Goal: Complete application form: Complete application form

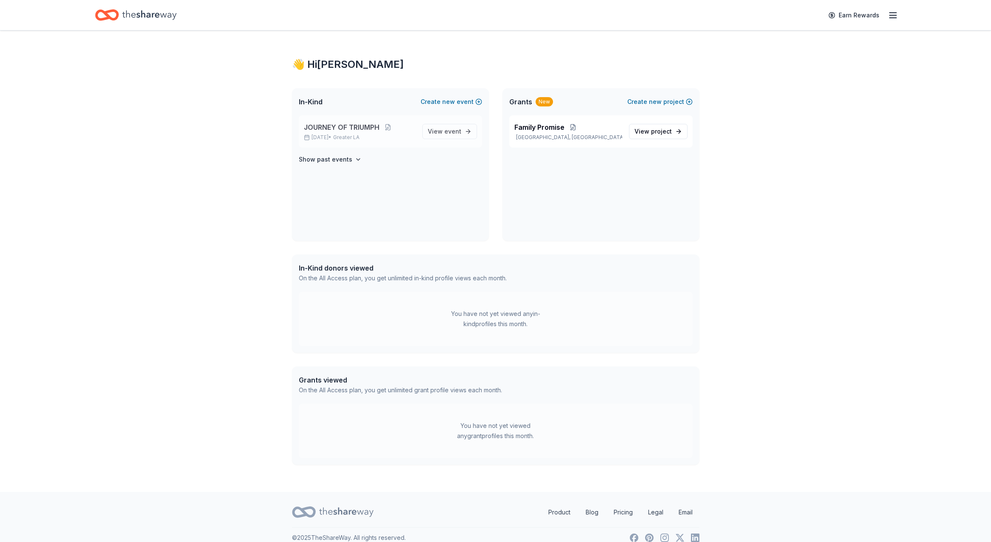
click at [337, 127] on span "JOURNEY OF TRIUMPH" at bounding box center [342, 127] width 76 height 10
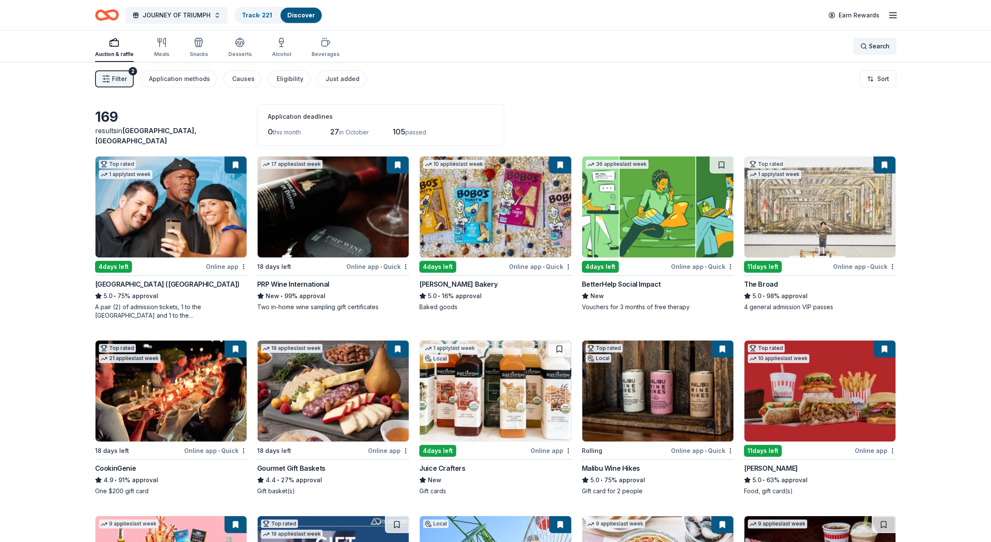
click at [879, 45] on span "Search" at bounding box center [878, 46] width 21 height 10
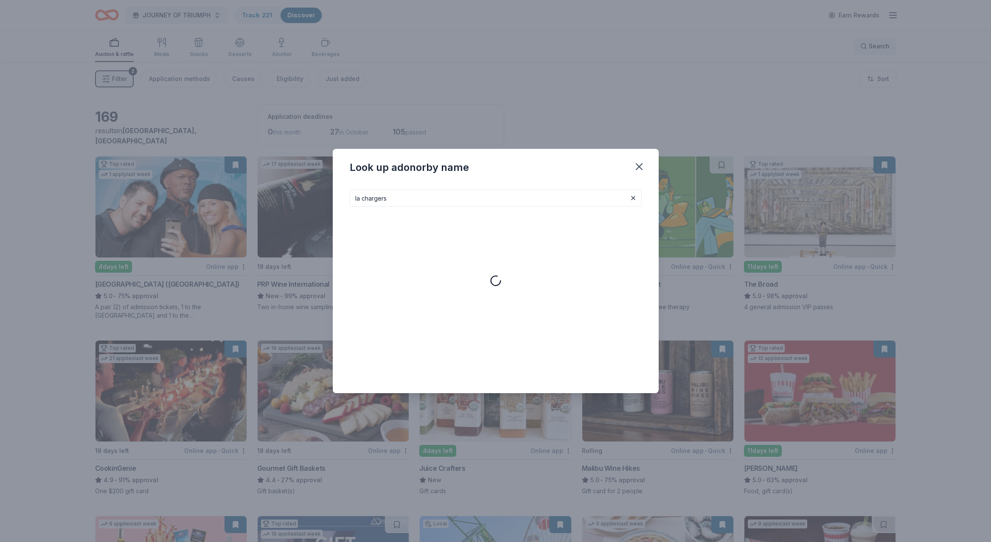
type input "la chargers"
click at [638, 164] on icon "button" at bounding box center [639, 167] width 12 height 12
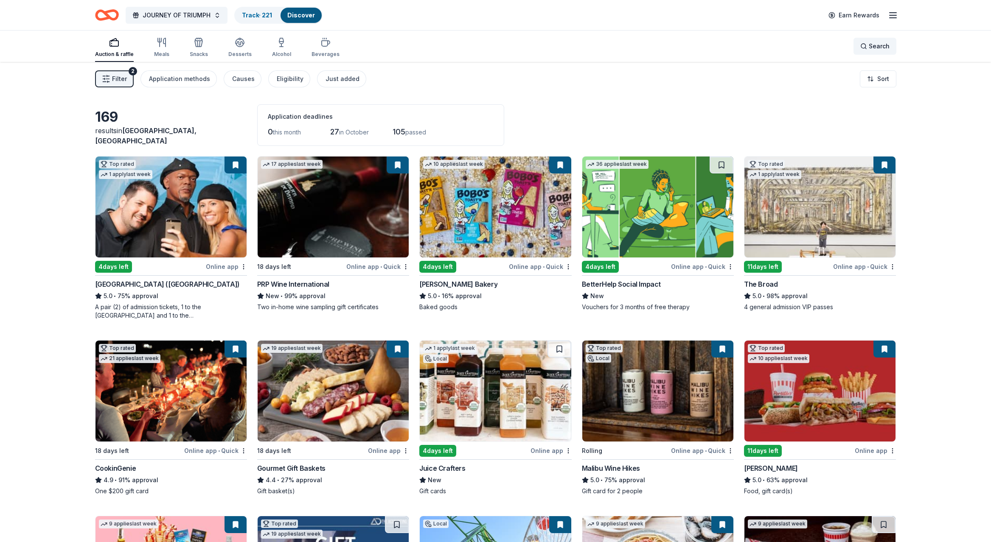
click at [875, 45] on span "Search" at bounding box center [878, 46] width 21 height 10
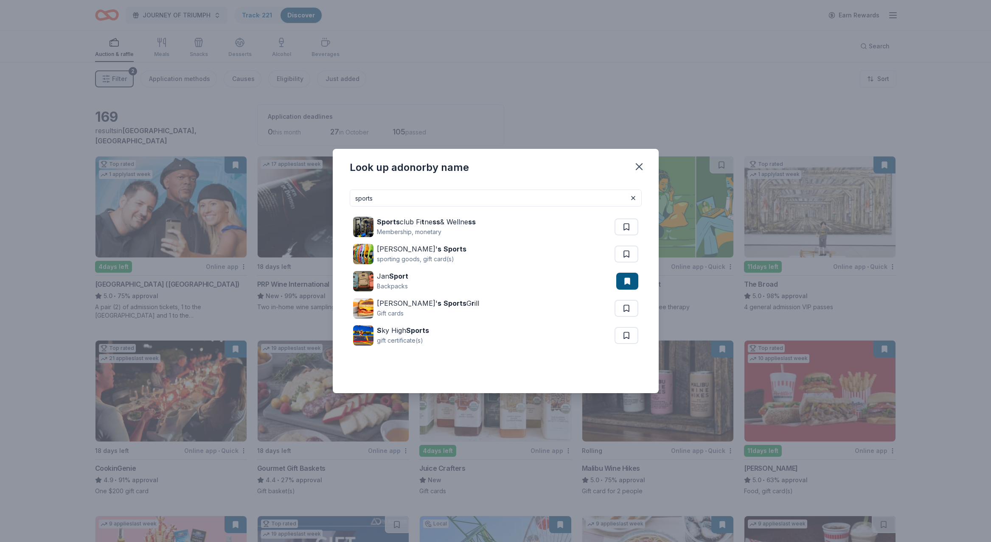
drag, startPoint x: 380, startPoint y: 200, endPoint x: 336, endPoint y: 198, distance: 44.6
click at [336, 198] on div "sports Sports club Fi t ne ss & Wellne ss Membership, monetary Dunham' s Sports…" at bounding box center [496, 288] width 326 height 210
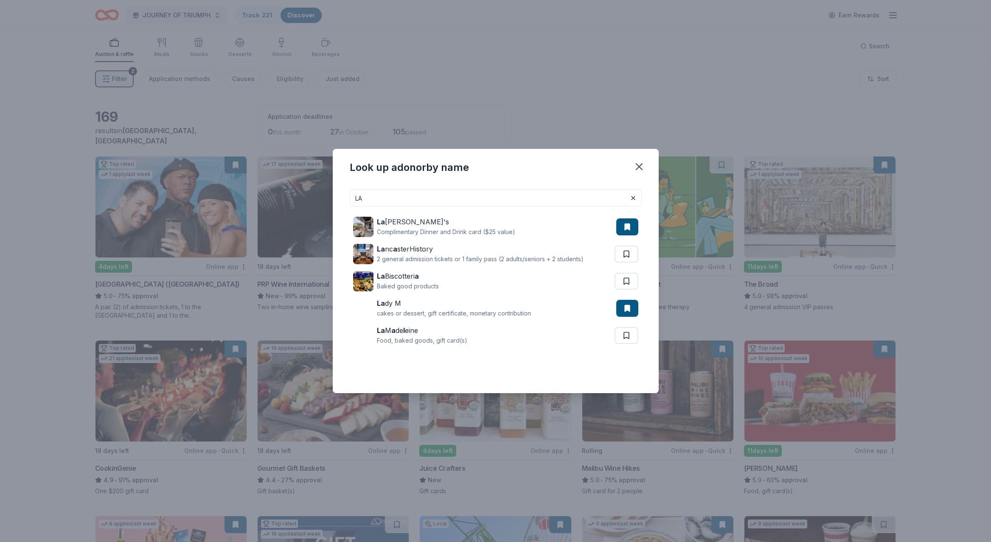
type input "L"
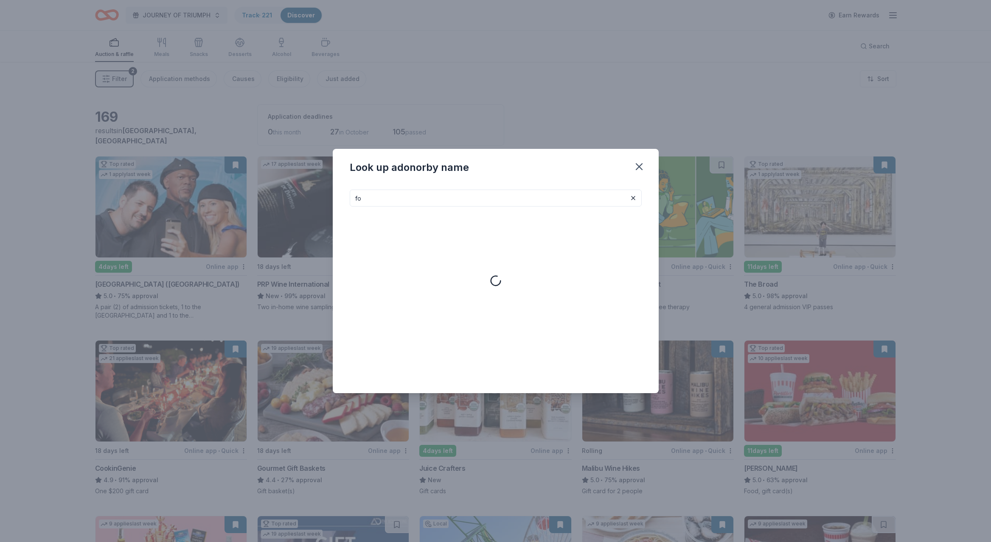
type input "f"
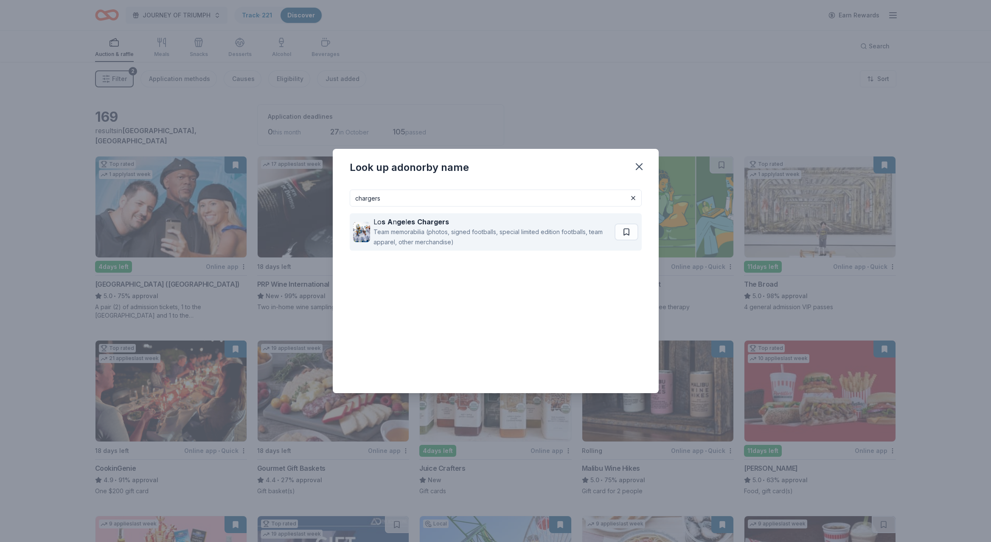
click at [414, 221] on div "Lo s A n ge l es Chargers" at bounding box center [492, 222] width 238 height 10
drag, startPoint x: 386, startPoint y: 196, endPoint x: 340, endPoint y: 197, distance: 45.4
click at [340, 197] on div "chargers Lo s A n ge l es Chargers Team memorabilia (photos, signed footballs, …" at bounding box center [496, 288] width 326 height 210
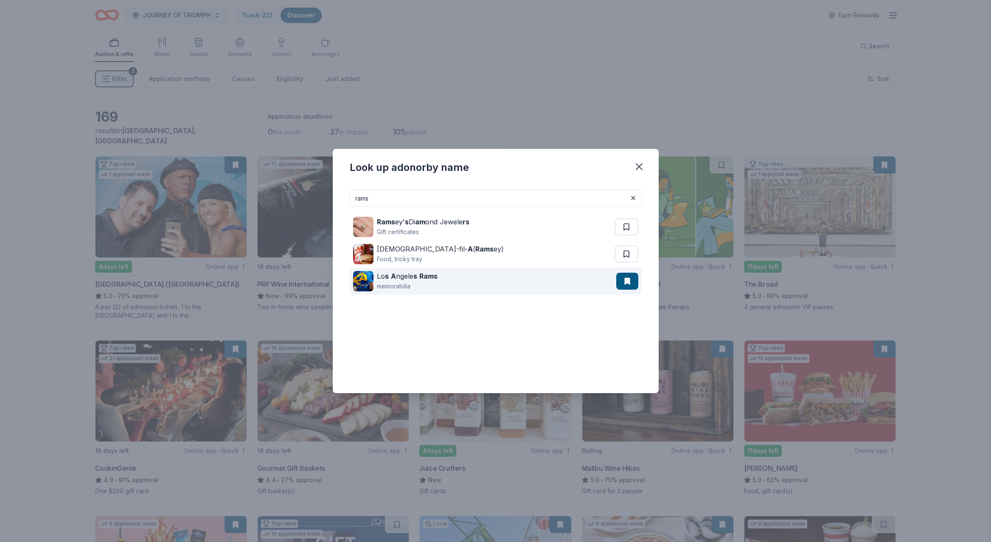
type input "rams"
click at [400, 281] on div "memorabilia" at bounding box center [407, 286] width 61 height 10
click at [638, 164] on icon "button" at bounding box center [639, 167] width 12 height 12
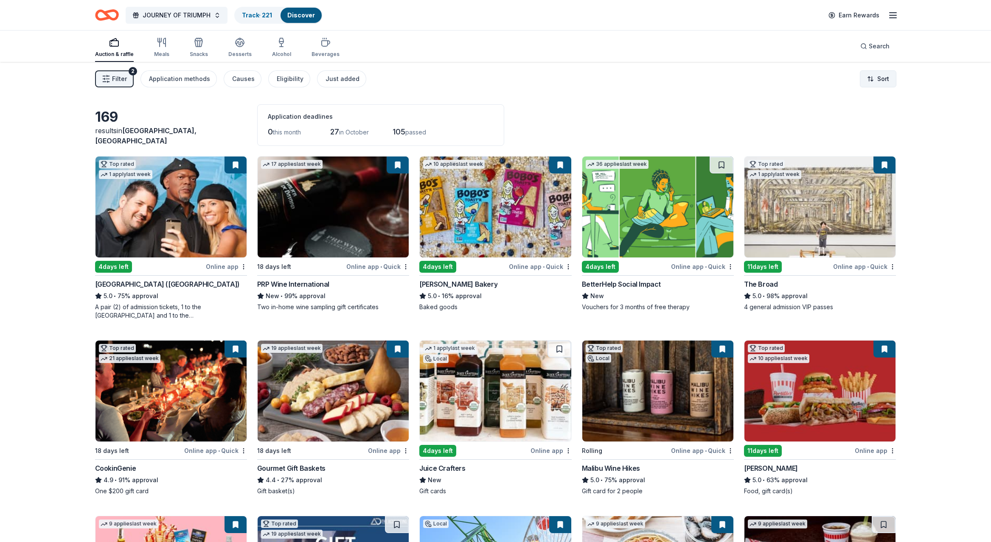
click at [876, 76] on html "JOURNEY OF TRIUMPH Track · 221 Discover Earn Rewards Auction & raffle Meals Sna…" at bounding box center [495, 271] width 991 height 542
click at [849, 115] on div "Sort by due date" at bounding box center [855, 113] width 75 height 15
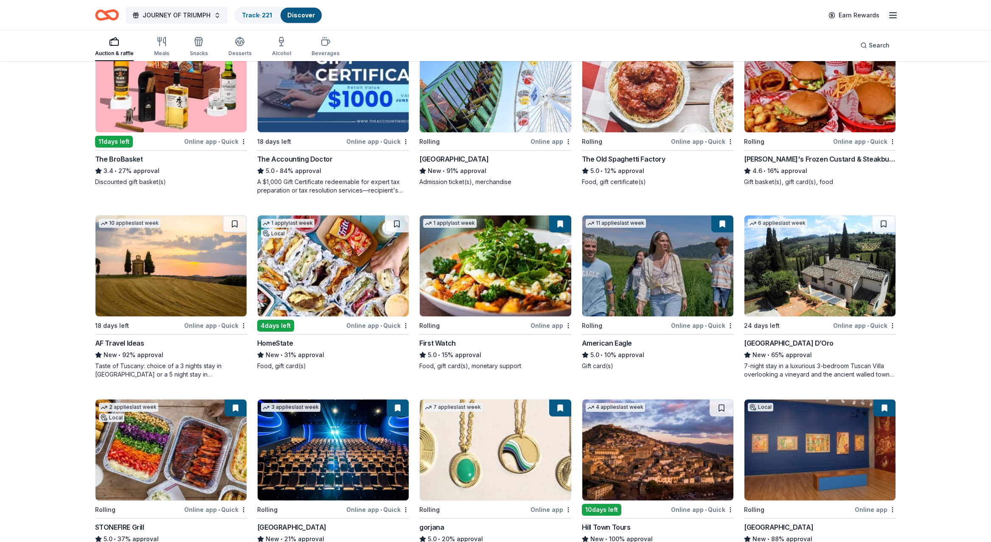
scroll to position [485, 0]
click at [148, 270] on img at bounding box center [170, 265] width 151 height 101
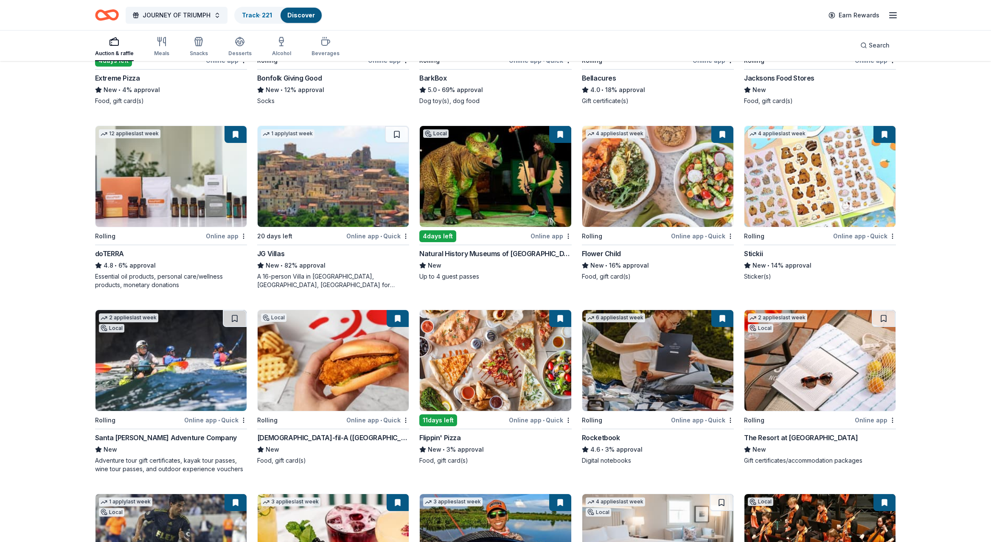
scroll to position [1117, 0]
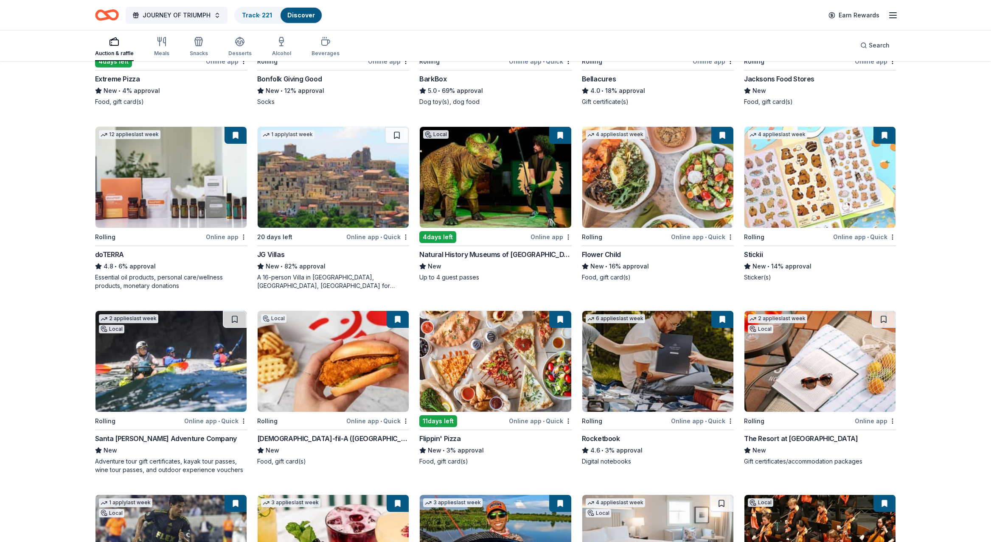
click at [157, 369] on img at bounding box center [170, 361] width 151 height 101
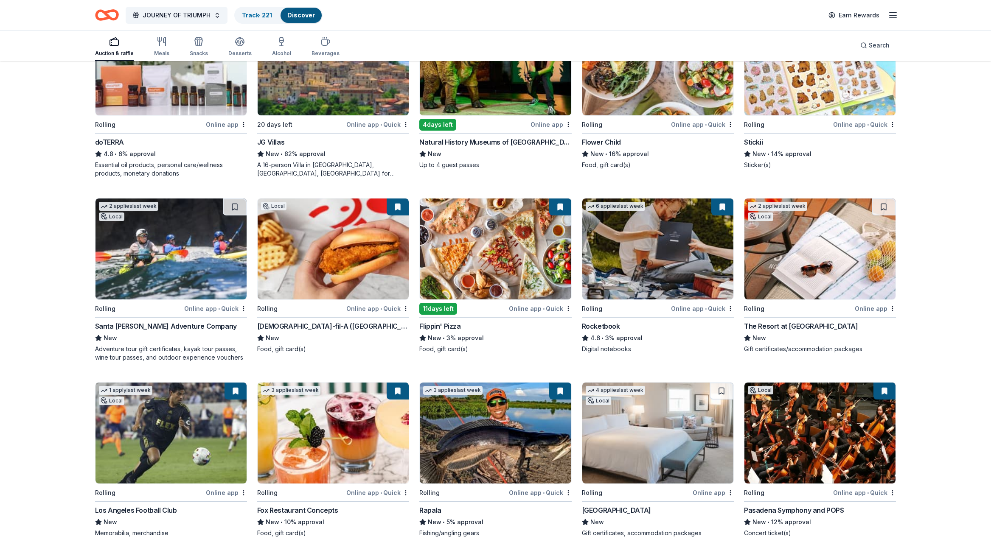
scroll to position [1230, 0]
click at [834, 262] on img at bounding box center [819, 249] width 151 height 101
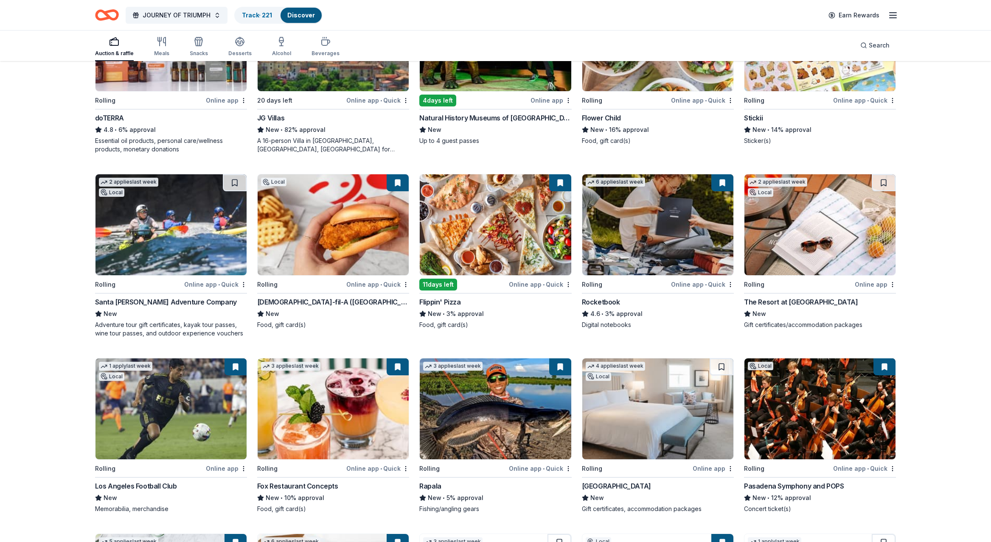
scroll to position [1254, 0]
click at [883, 180] on button at bounding box center [883, 182] width 24 height 17
click at [883, 180] on button at bounding box center [884, 182] width 22 height 17
click at [883, 184] on button at bounding box center [884, 182] width 22 height 17
click at [881, 183] on button at bounding box center [884, 182] width 22 height 17
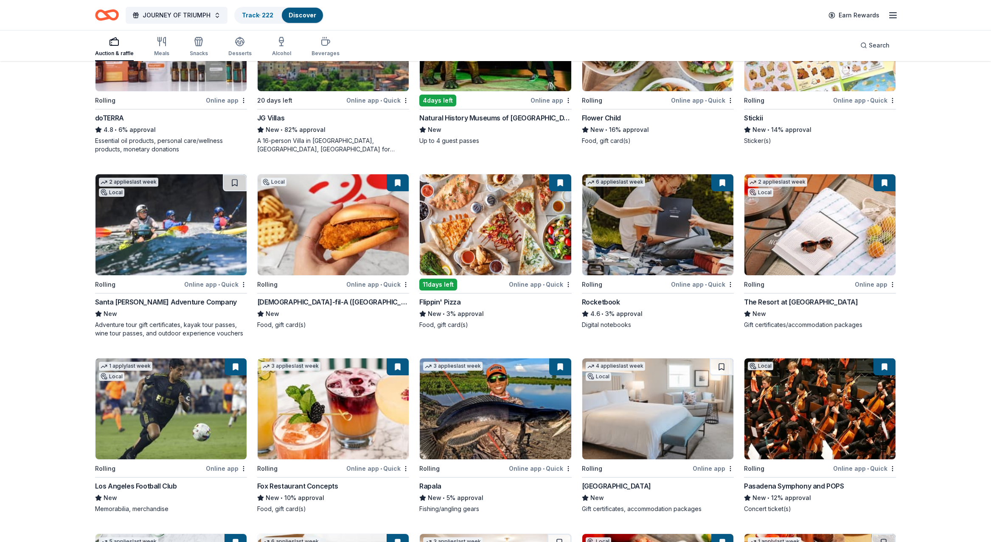
scroll to position [1253, 0]
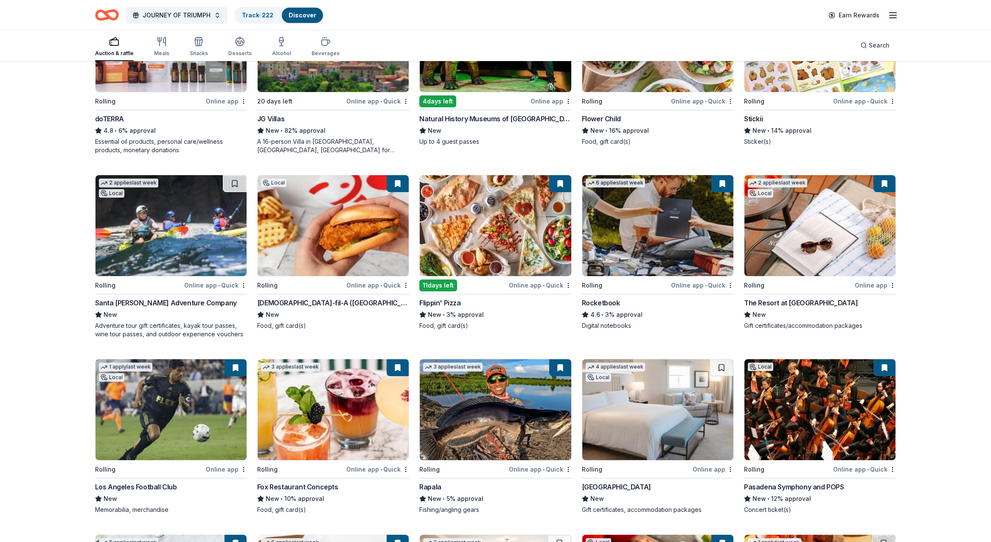
click at [881, 185] on button at bounding box center [884, 183] width 22 height 17
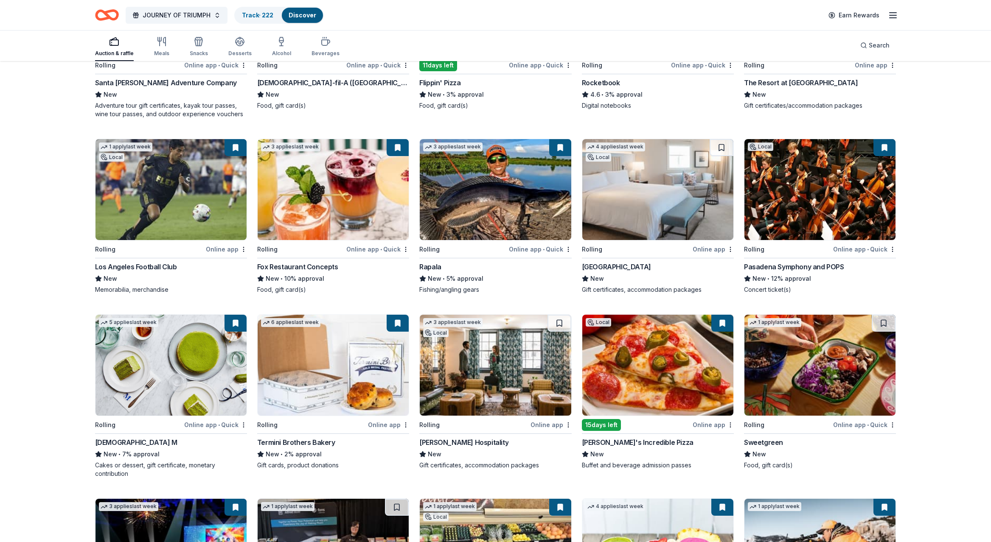
scroll to position [1473, 0]
click at [650, 185] on img at bounding box center [657, 190] width 151 height 101
click at [496, 369] on img at bounding box center [495, 365] width 151 height 101
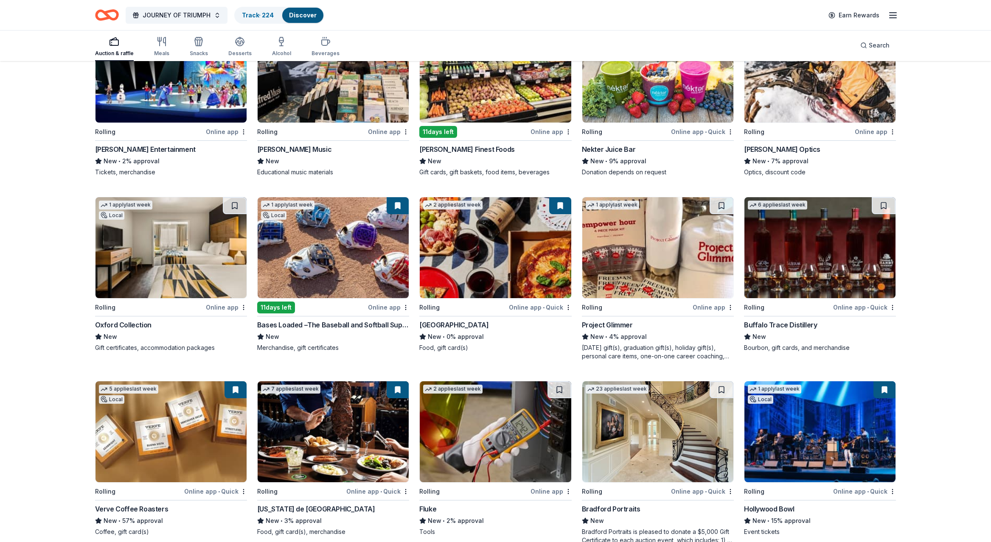
scroll to position [1951, 1]
click at [171, 256] on img at bounding box center [170, 247] width 151 height 101
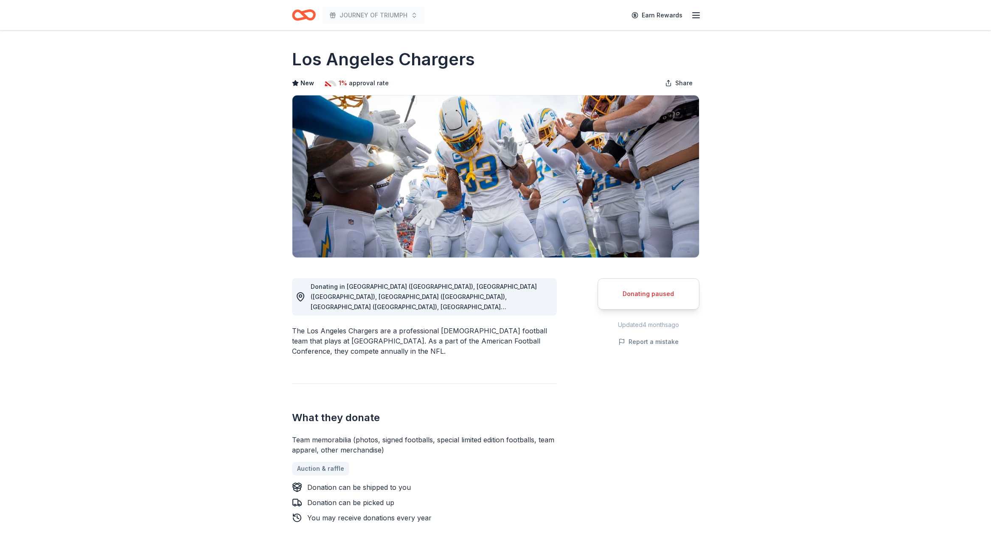
click at [642, 292] on div "Donating paused" at bounding box center [648, 294] width 81 height 10
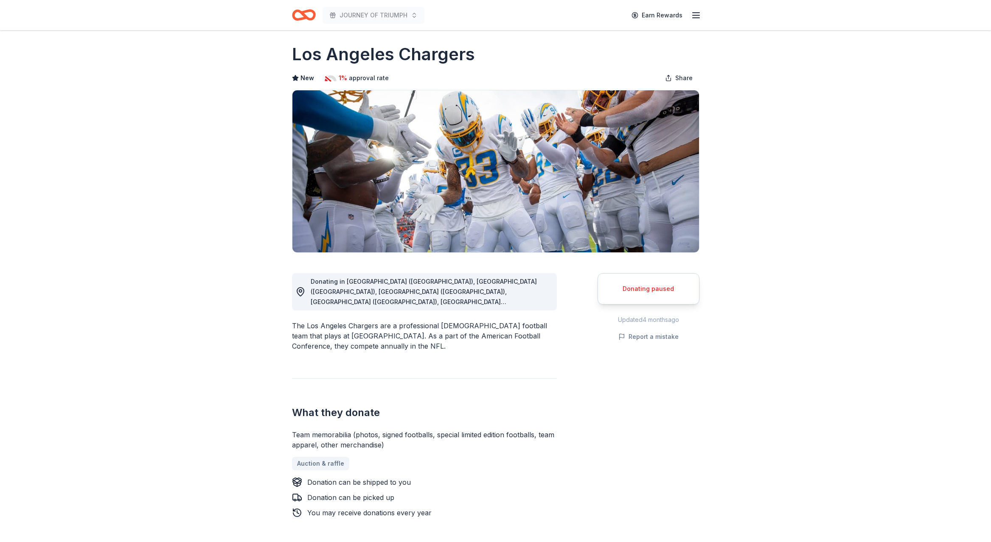
scroll to position [3, 0]
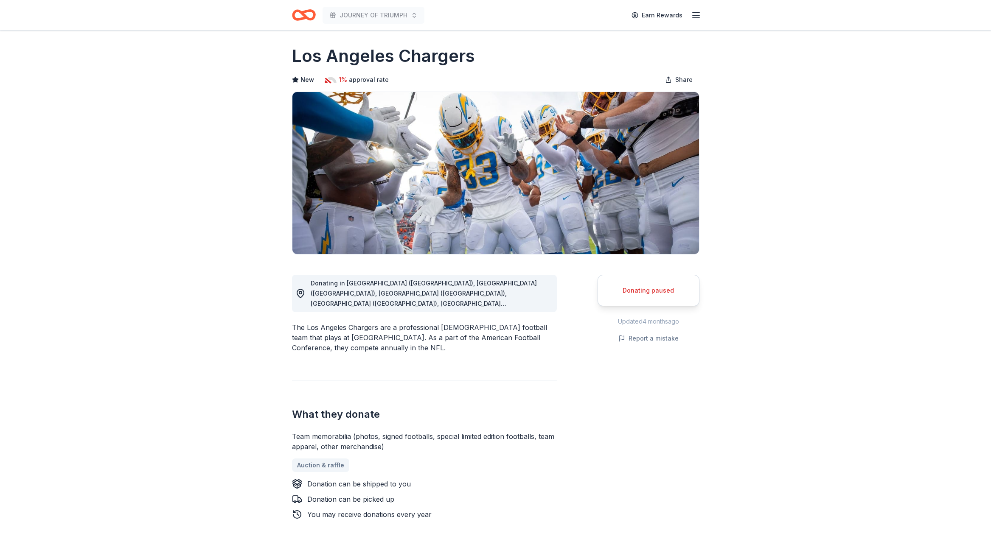
click at [640, 294] on div "Donating paused" at bounding box center [648, 291] width 81 height 10
click at [639, 294] on div "Donating paused" at bounding box center [648, 291] width 81 height 10
click at [615, 293] on div "Donating paused" at bounding box center [648, 291] width 81 height 10
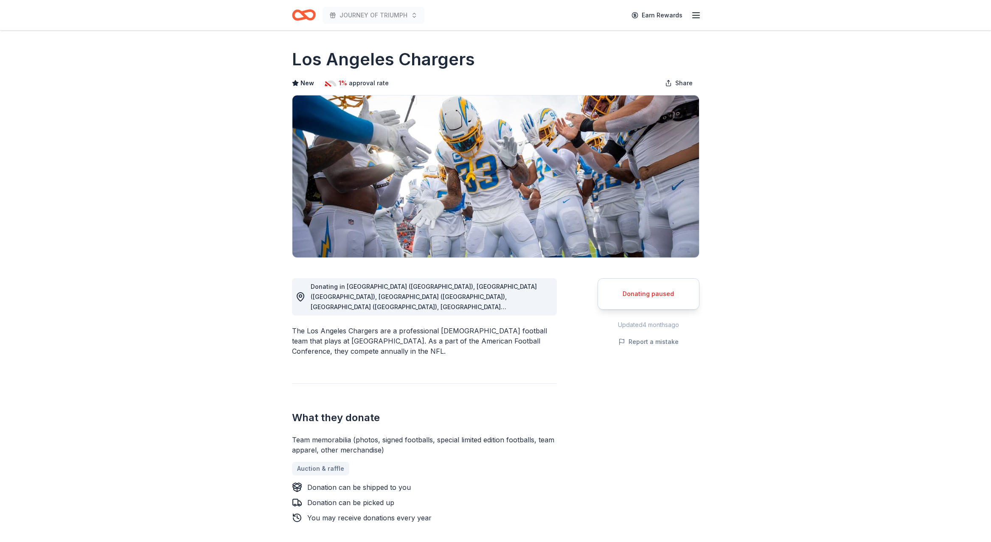
scroll to position [0, 0]
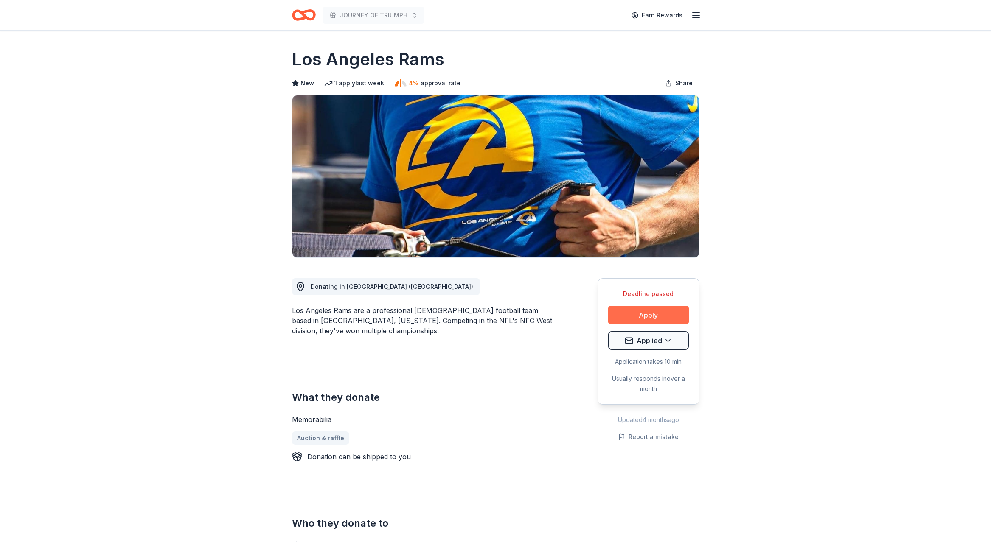
click at [643, 314] on button "Apply" at bounding box center [648, 315] width 81 height 19
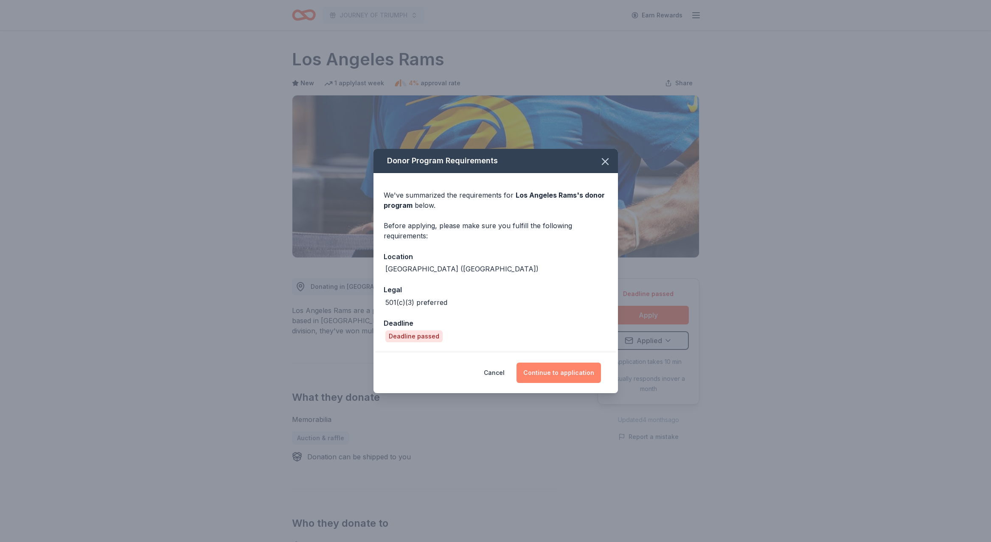
click at [549, 371] on button "Continue to application" at bounding box center [558, 373] width 84 height 20
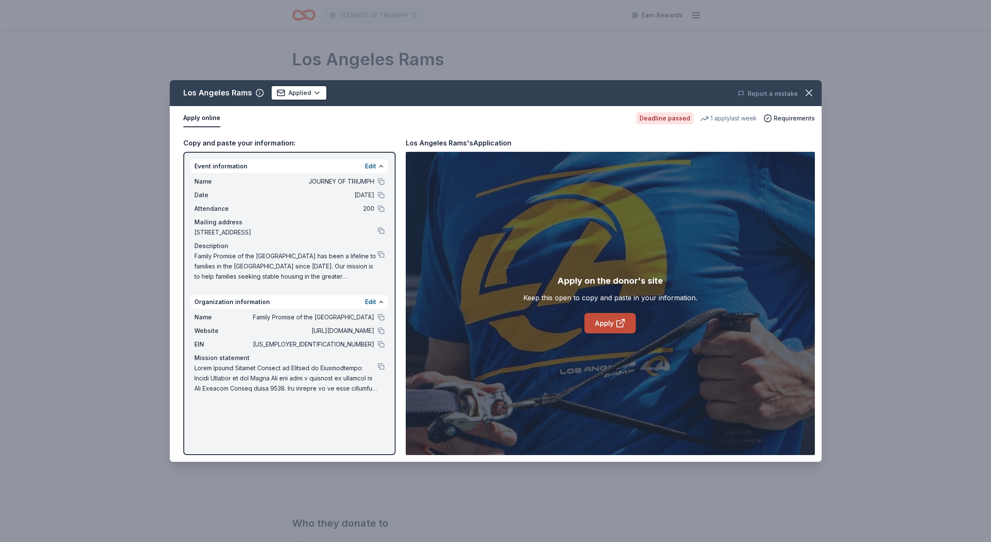
click at [603, 321] on link "Apply" at bounding box center [609, 323] width 51 height 20
click at [807, 89] on icon "button" at bounding box center [809, 93] width 12 height 12
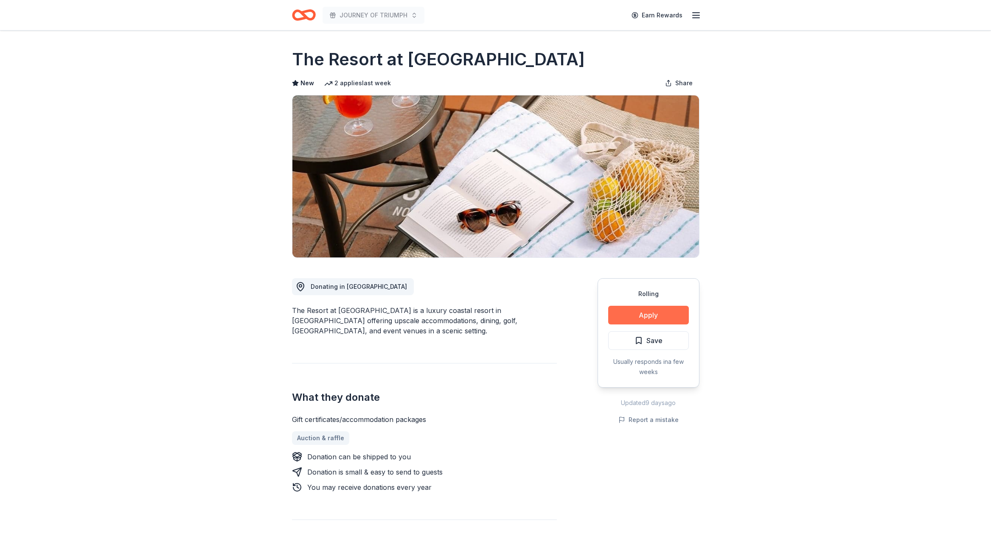
click at [647, 313] on button "Apply" at bounding box center [648, 315] width 81 height 19
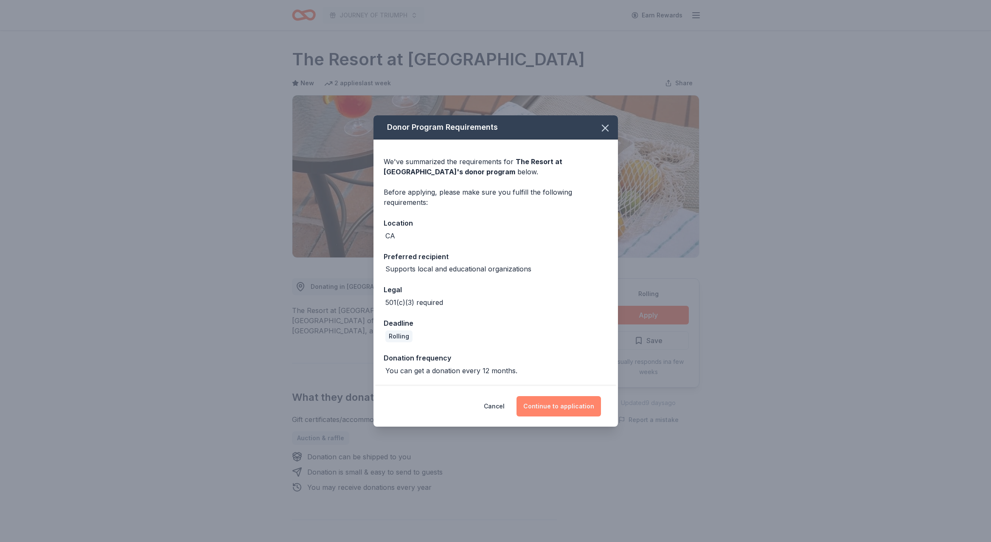
click at [556, 405] on button "Continue to application" at bounding box center [558, 406] width 84 height 20
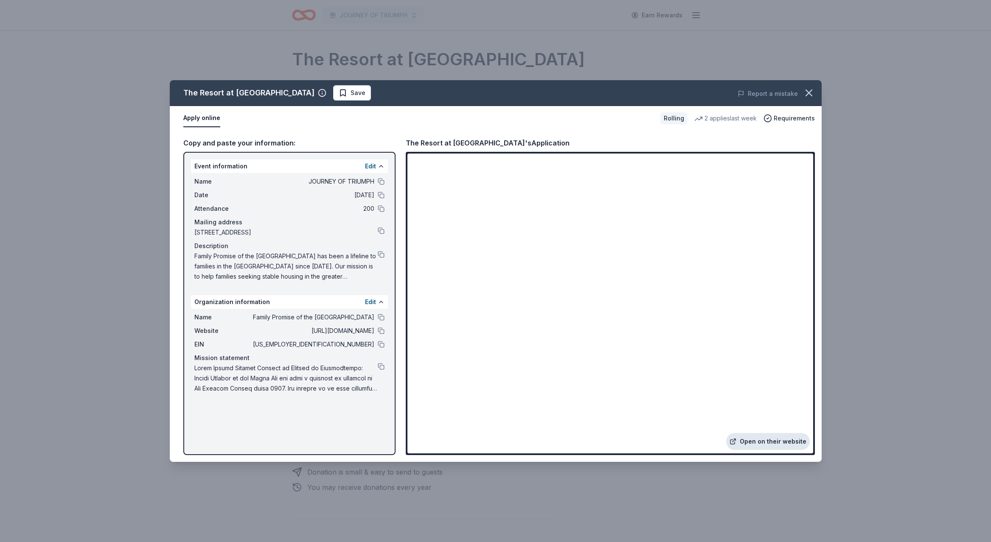
click at [766, 441] on link "Open on their website" at bounding box center [768, 441] width 84 height 17
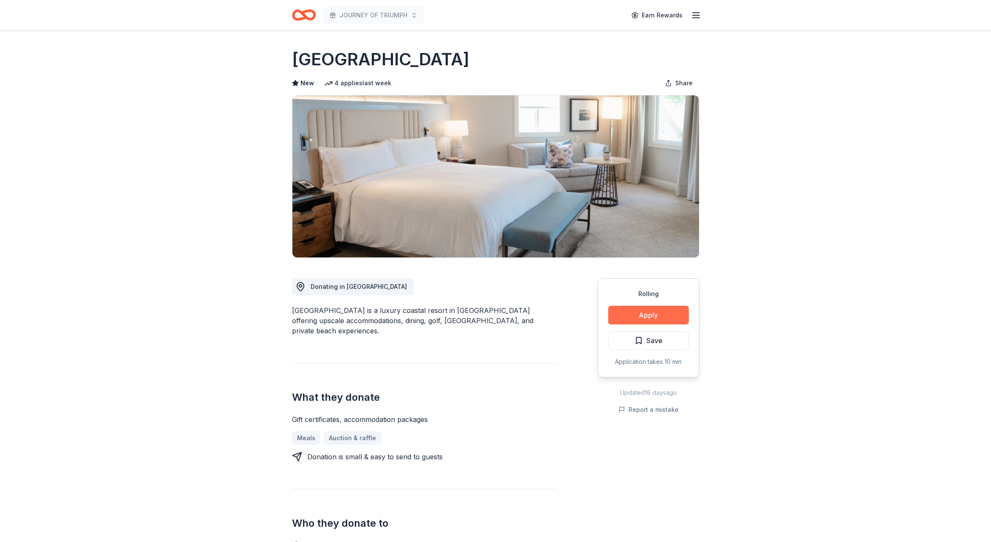
click at [641, 312] on button "Apply" at bounding box center [648, 315] width 81 height 19
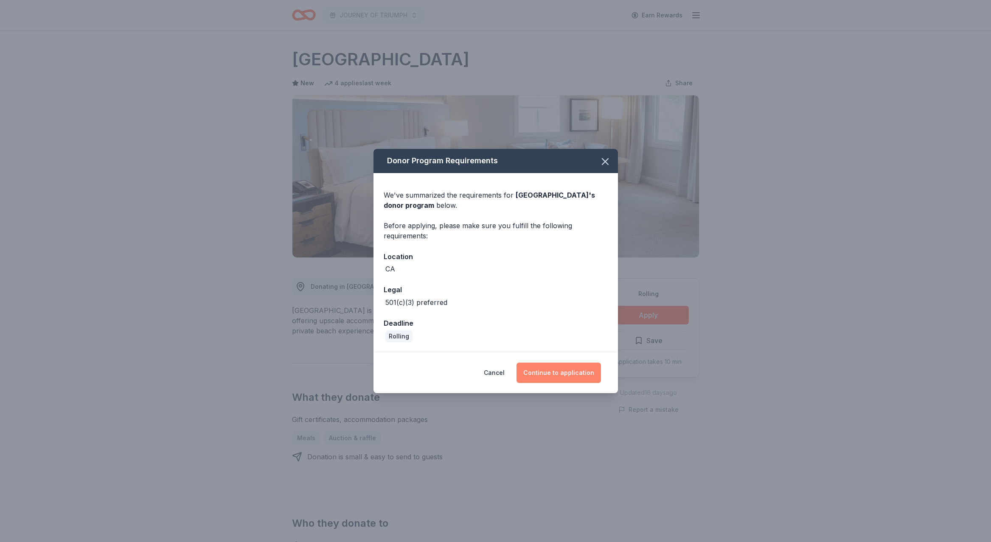
click at [557, 373] on button "Continue to application" at bounding box center [558, 373] width 84 height 20
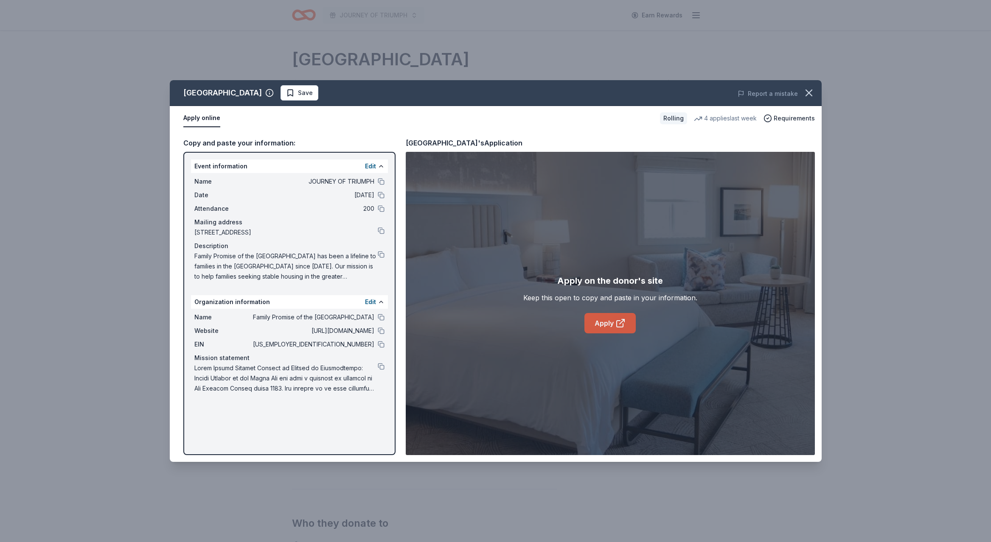
click at [607, 321] on link "Apply" at bounding box center [609, 323] width 51 height 20
click at [313, 90] on span "Save" at bounding box center [299, 93] width 27 height 10
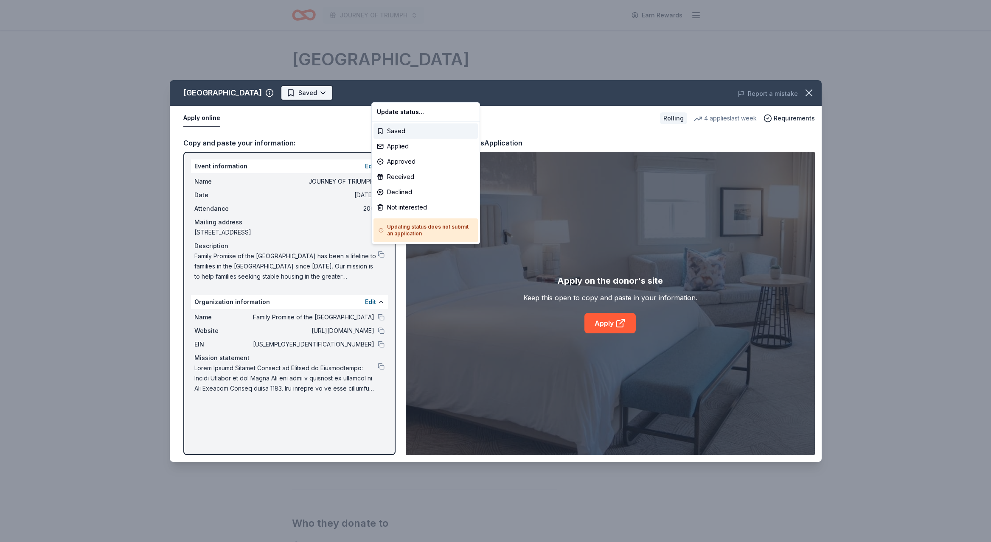
click at [397, 91] on html "JOURNEY OF TRIUMPH Earn Rewards [GEOGRAPHIC_DATA] New 4 applies last week Share…" at bounding box center [495, 271] width 991 height 542
click at [395, 146] on div "Applied" at bounding box center [425, 146] width 104 height 15
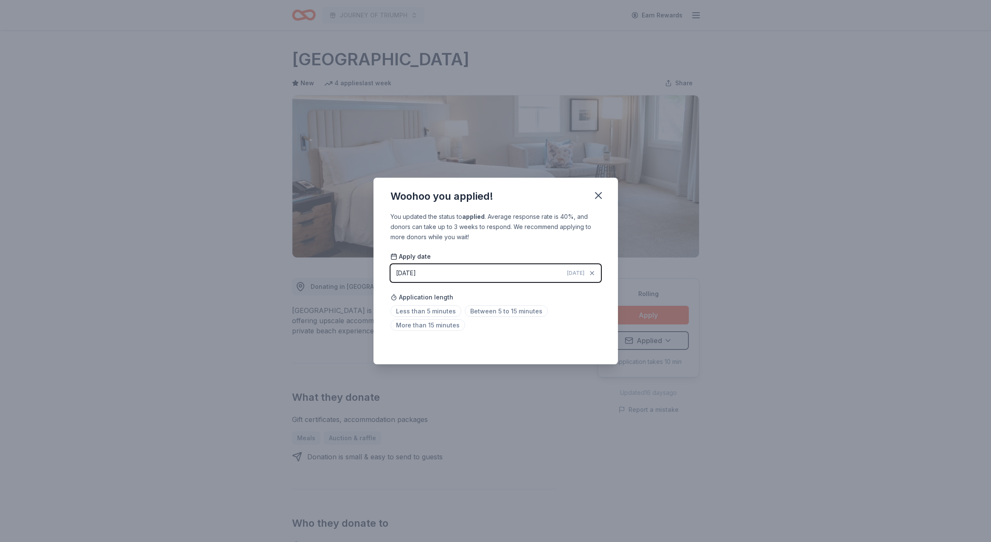
drag, startPoint x: 497, startPoint y: 312, endPoint x: 535, endPoint y: 300, distance: 39.7
click at [501, 311] on span "Between 5 to 15 minutes" at bounding box center [506, 310] width 83 height 11
drag, startPoint x: 600, startPoint y: 194, endPoint x: 730, endPoint y: 137, distance: 141.7
click at [605, 194] on button "button" at bounding box center [598, 195] width 19 height 19
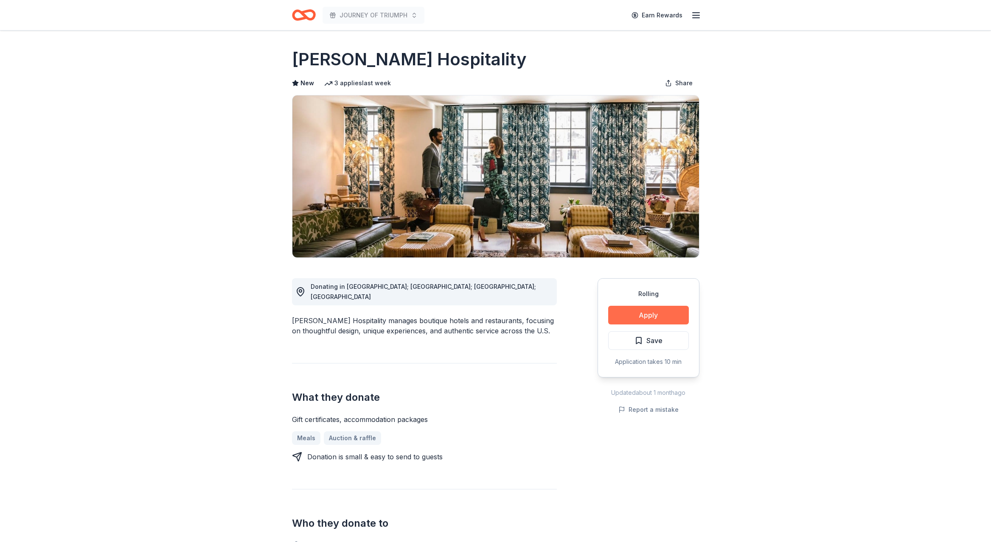
click at [648, 314] on button "Apply" at bounding box center [648, 315] width 81 height 19
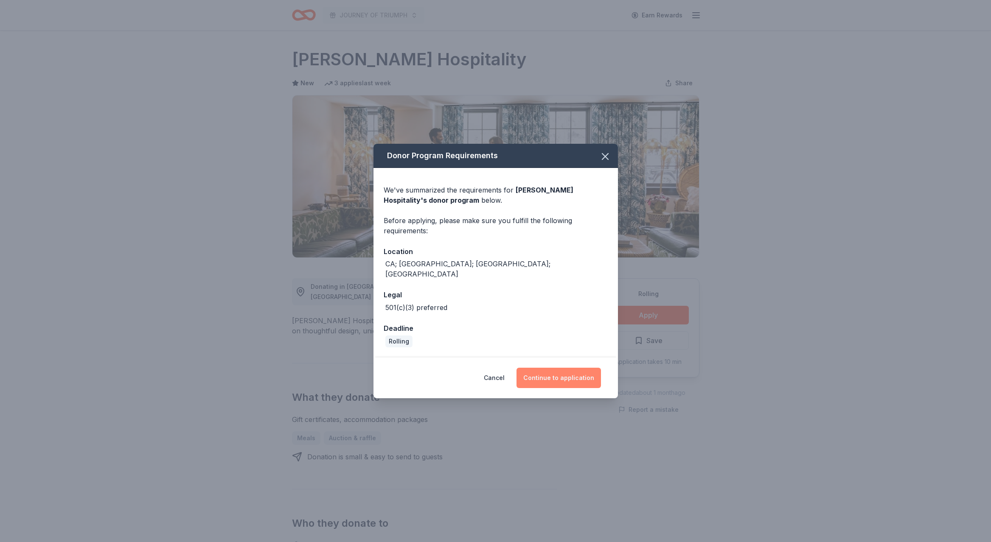
click at [549, 370] on button "Continue to application" at bounding box center [558, 378] width 84 height 20
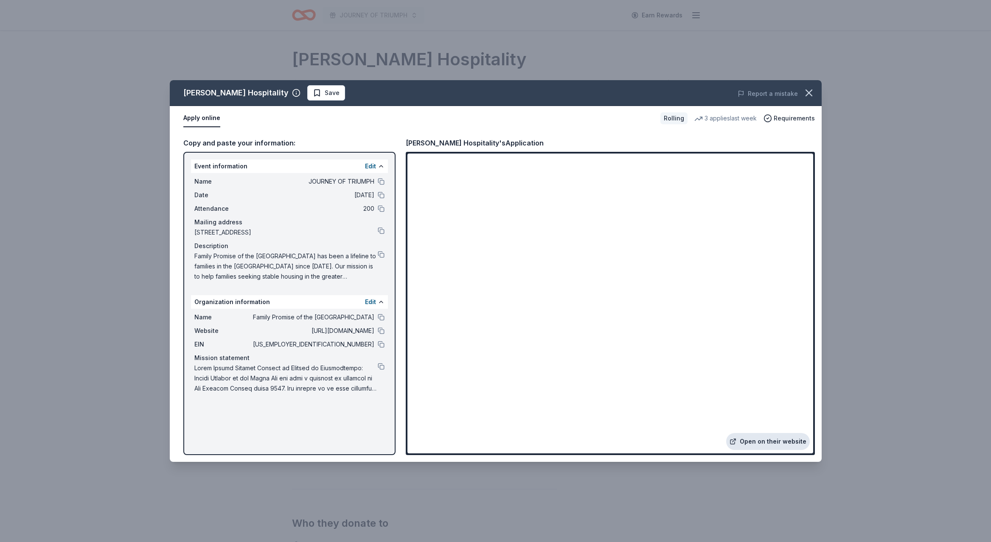
click at [773, 442] on link "Open on their website" at bounding box center [768, 441] width 84 height 17
click at [325, 92] on span "Save" at bounding box center [332, 93] width 15 height 10
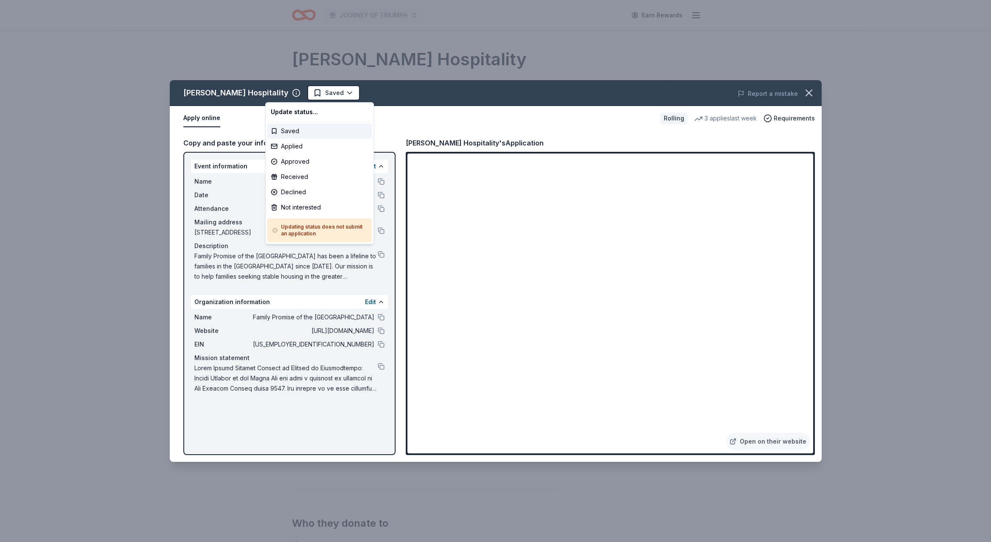
click at [288, 91] on html "JOURNEY OF TRIUMPH Earn Rewards Rolling Share Oliver Hospitality New 3 applies …" at bounding box center [495, 271] width 991 height 542
click at [287, 144] on div "Applied" at bounding box center [319, 146] width 104 height 15
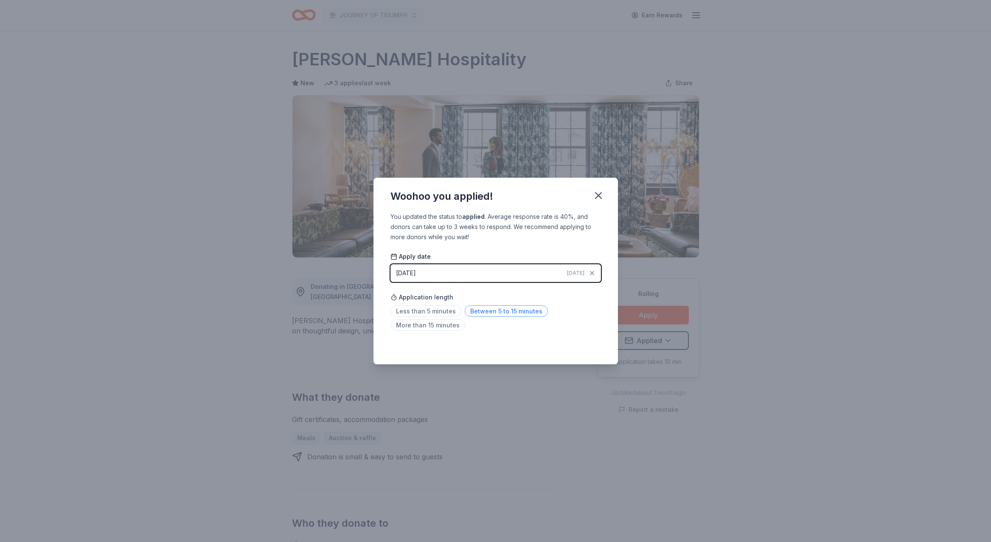
click at [508, 308] on span "Between 5 to 15 minutes" at bounding box center [506, 310] width 83 height 11
drag, startPoint x: 598, startPoint y: 194, endPoint x: 717, endPoint y: 128, distance: 136.0
click at [599, 193] on icon "button" at bounding box center [598, 196] width 12 height 12
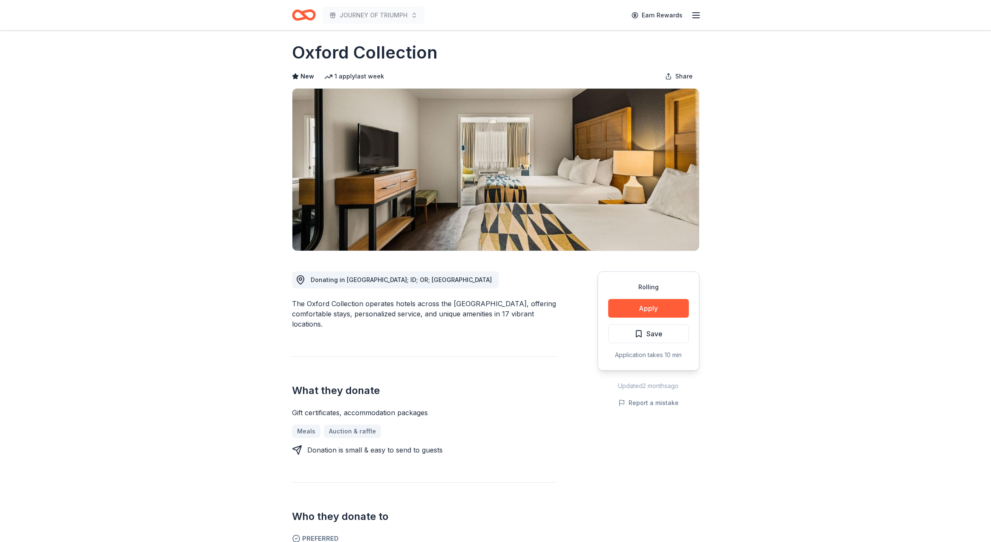
scroll to position [8, 0]
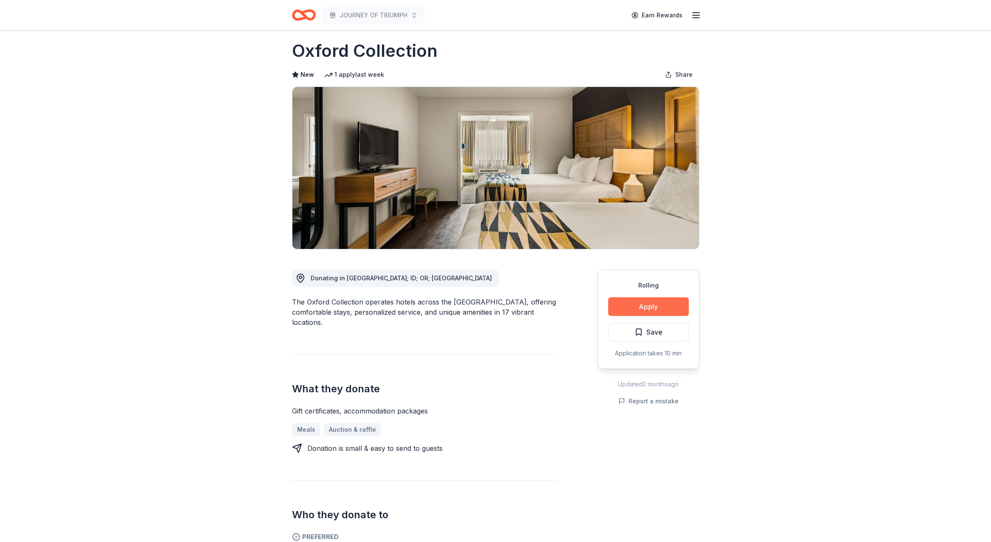
click at [643, 305] on button "Apply" at bounding box center [648, 306] width 81 height 19
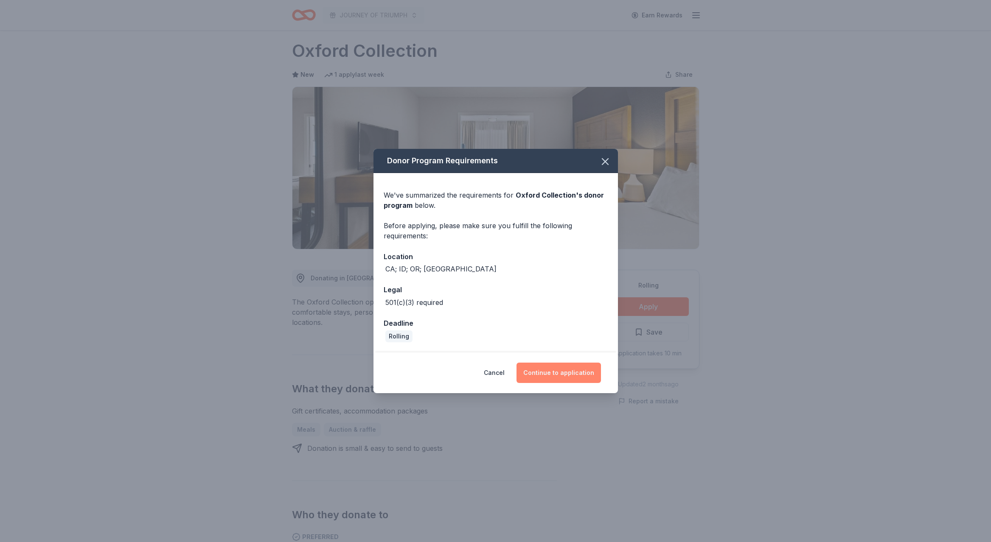
click at [556, 370] on button "Continue to application" at bounding box center [558, 373] width 84 height 20
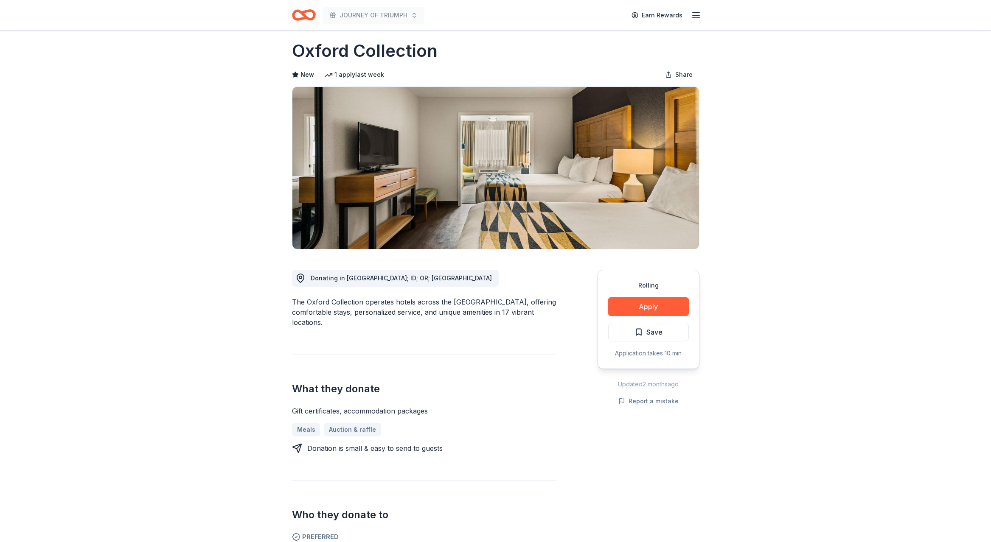
scroll to position [7, 0]
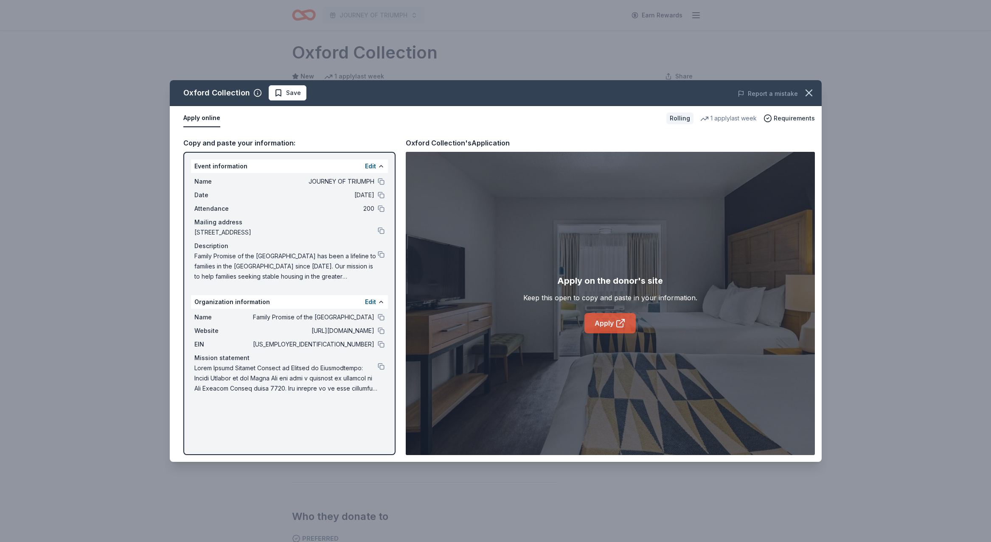
click at [601, 327] on link "Apply" at bounding box center [609, 323] width 51 height 20
click at [283, 90] on span "Save" at bounding box center [287, 93] width 27 height 10
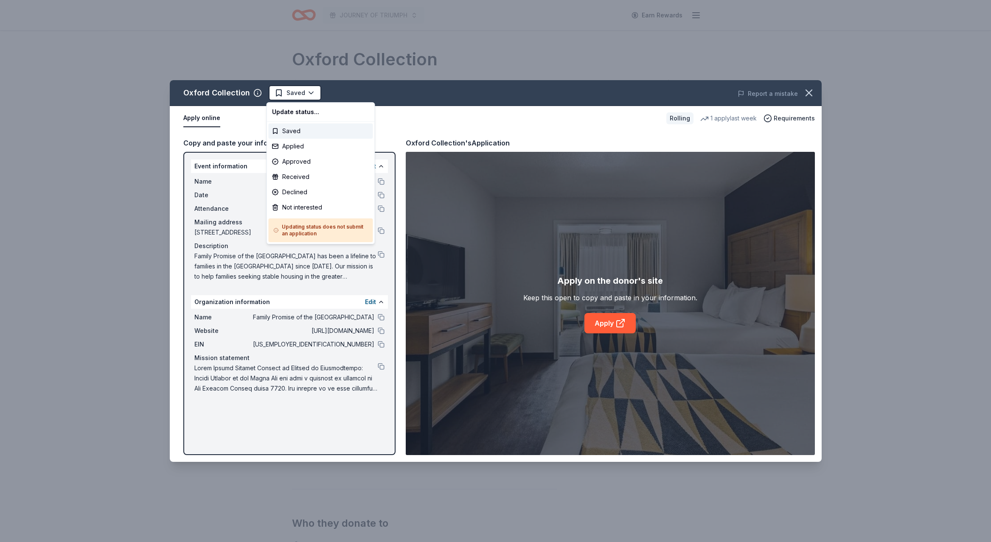
scroll to position [0, 0]
click at [289, 92] on html "JOURNEY OF TRIUMPH Earn Rewards Rolling Share Oxford Collection New 1 apply las…" at bounding box center [495, 271] width 991 height 542
click at [285, 147] on div "Applied" at bounding box center [321, 146] width 104 height 15
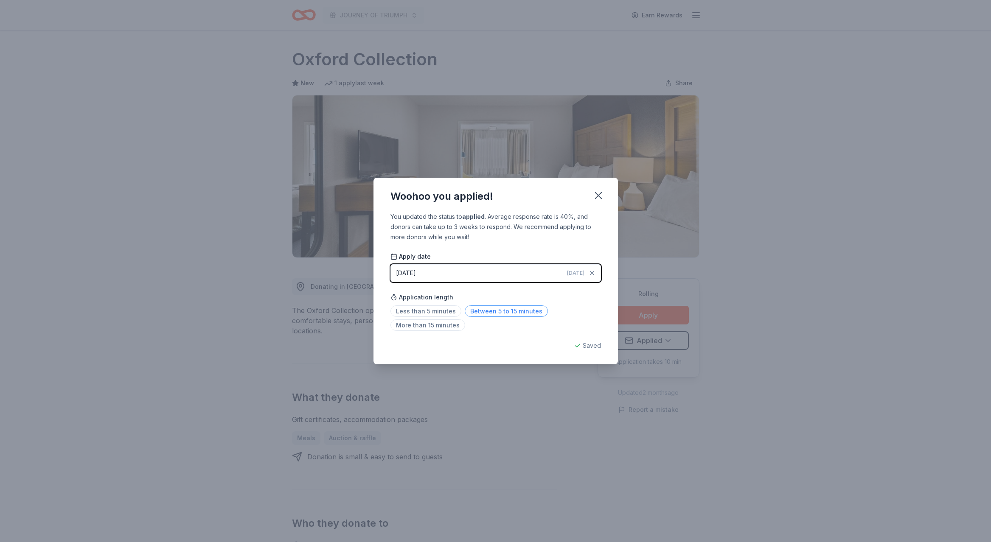
click at [514, 309] on span "Between 5 to 15 minutes" at bounding box center [506, 310] width 83 height 11
click at [595, 193] on icon "button" at bounding box center [598, 196] width 6 height 6
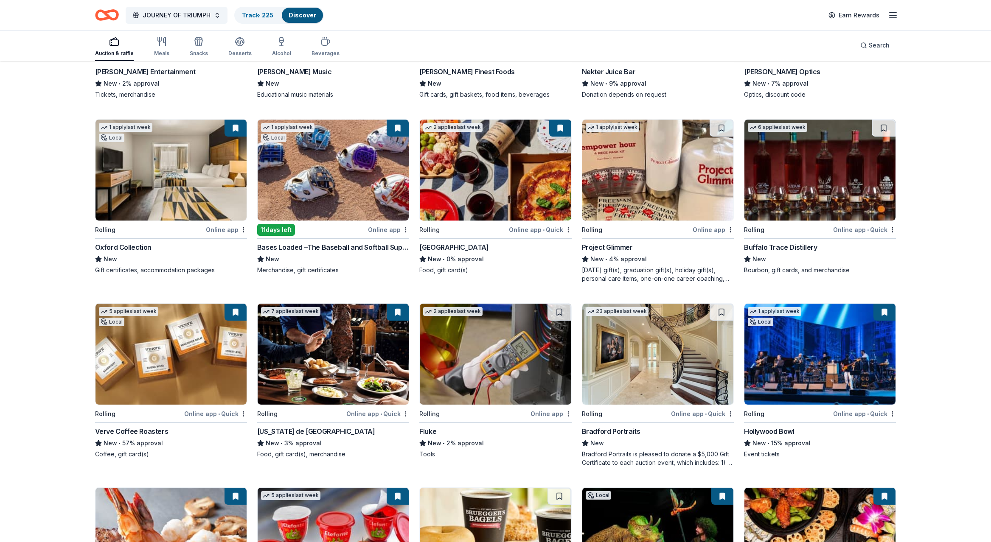
scroll to position [2031, 0]
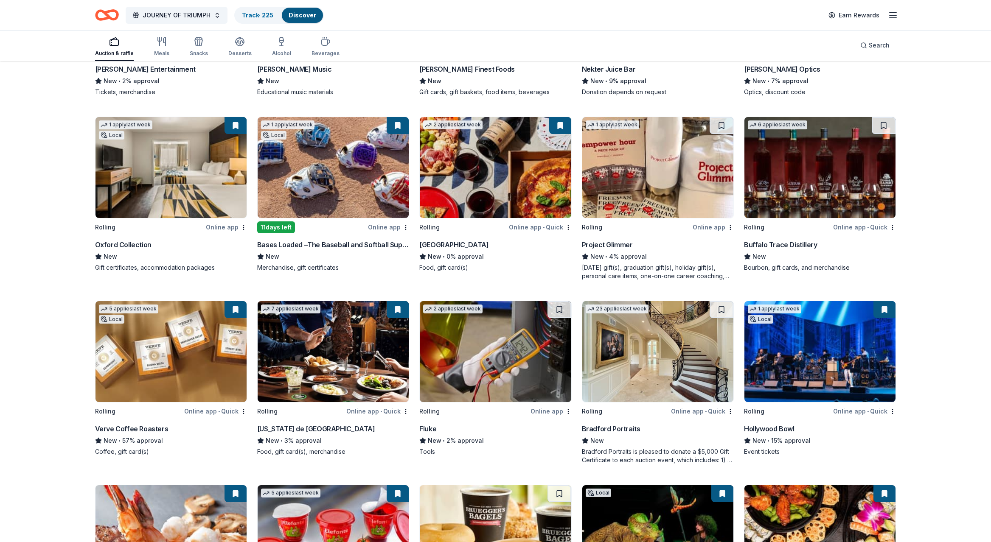
click at [638, 356] on img at bounding box center [657, 351] width 151 height 101
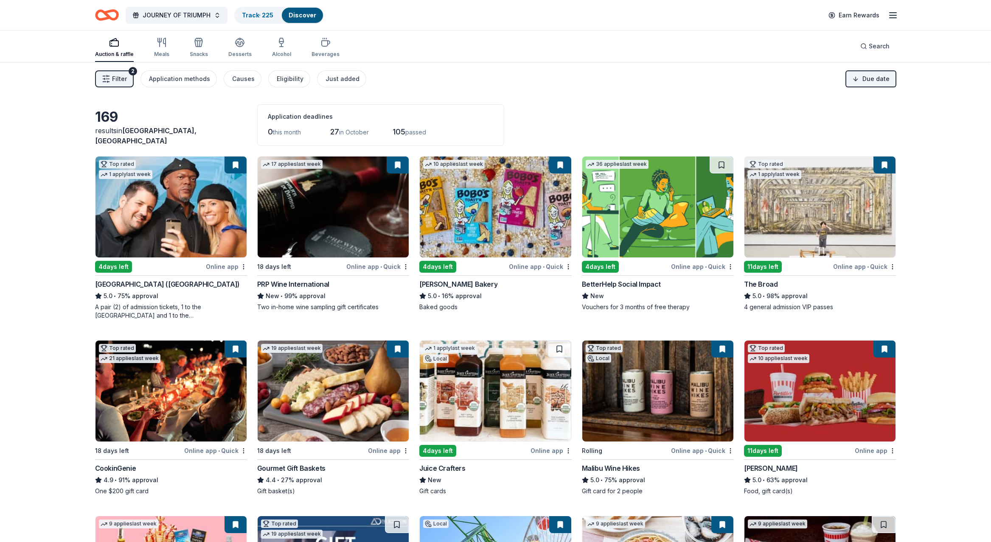
scroll to position [0, 0]
click at [868, 77] on html "JOURNEY OF TRIUMPH Track · 225 Discover Earn Rewards Auction & raffle Meals Sna…" at bounding box center [495, 271] width 991 height 542
click at [823, 97] on span at bounding box center [824, 99] width 6 height 6
click at [669, 215] on img at bounding box center [657, 207] width 151 height 101
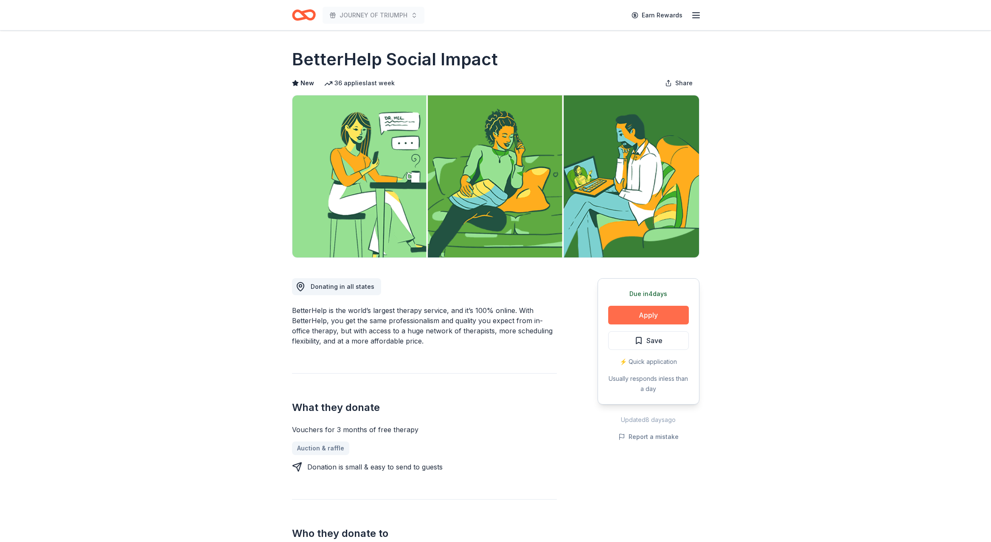
click at [645, 314] on button "Apply" at bounding box center [648, 315] width 81 height 19
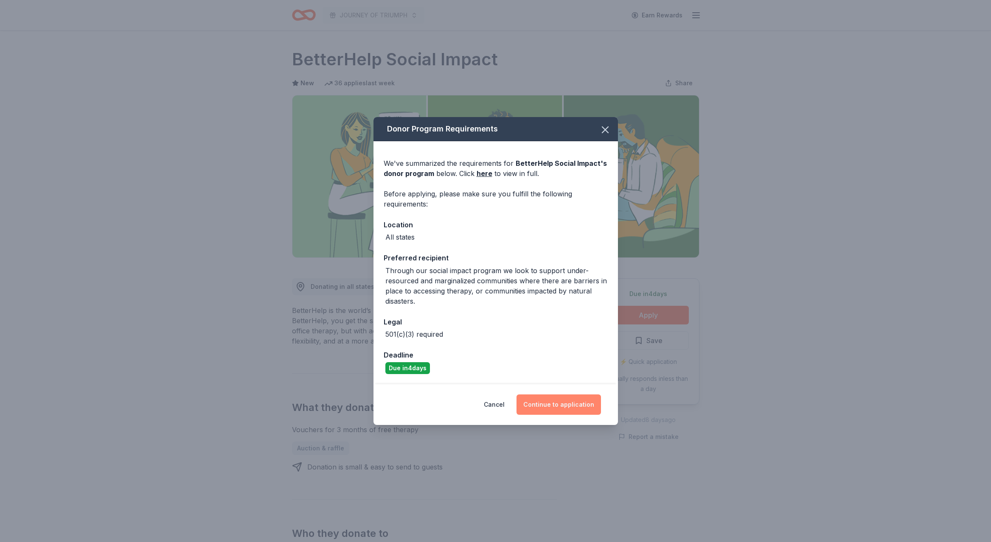
click at [559, 405] on button "Continue to application" at bounding box center [558, 405] width 84 height 20
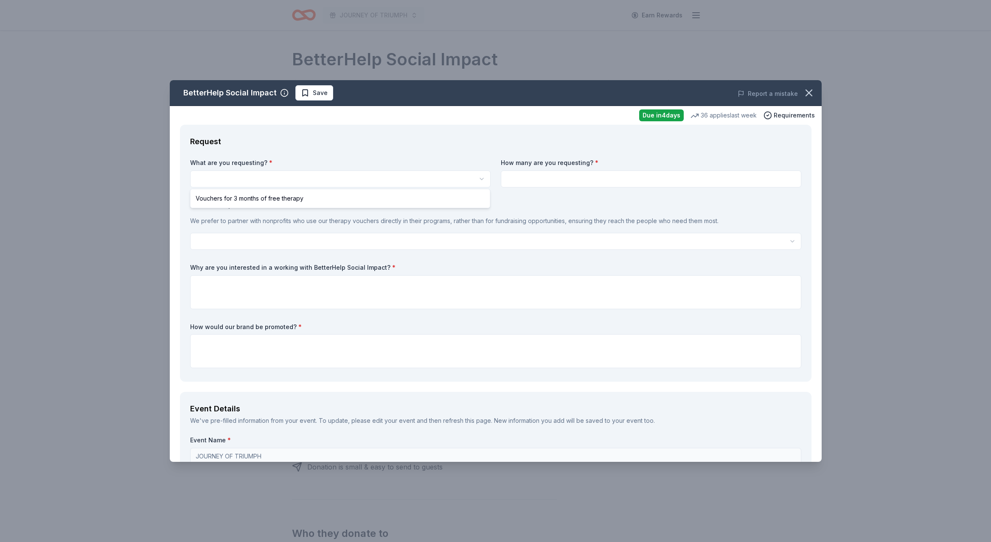
click at [218, 177] on html "JOURNEY OF TRIUMPH Earn Rewards Due [DATE] Share BetterHelp Social Impact New 3…" at bounding box center [495, 271] width 991 height 542
select select "Vouchers for 3 months of free therapy"
click at [551, 179] on input at bounding box center [651, 179] width 300 height 17
type input "2"
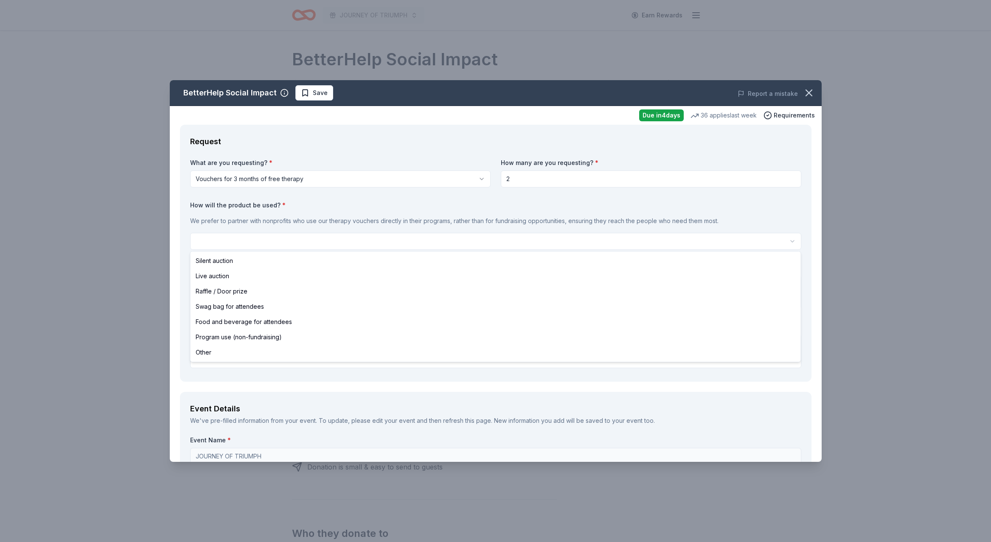
click at [208, 238] on html "JOURNEY OF TRIUMPH Earn Rewards Due [DATE] Share BetterHelp Social Impact New 3…" at bounding box center [495, 271] width 991 height 542
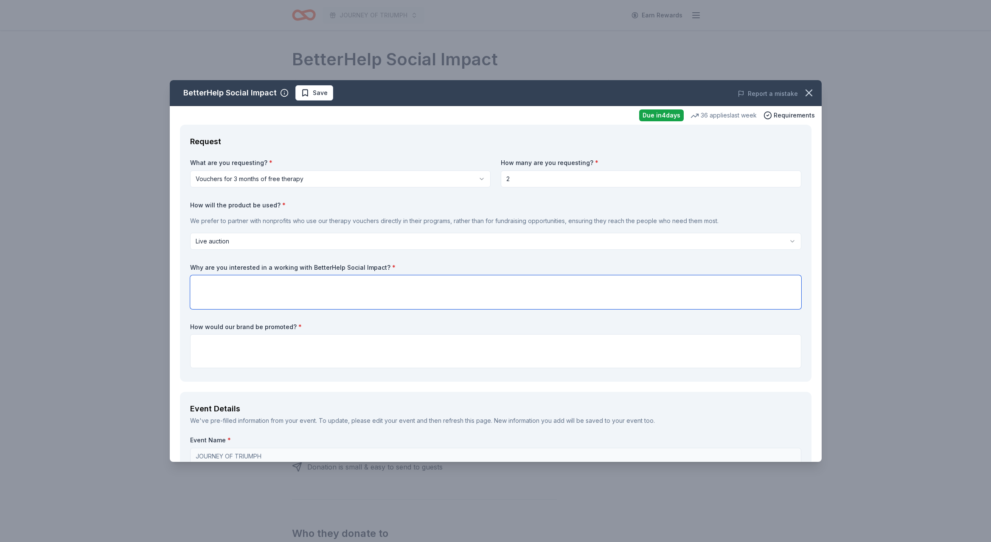
click at [224, 285] on textarea at bounding box center [495, 292] width 611 height 34
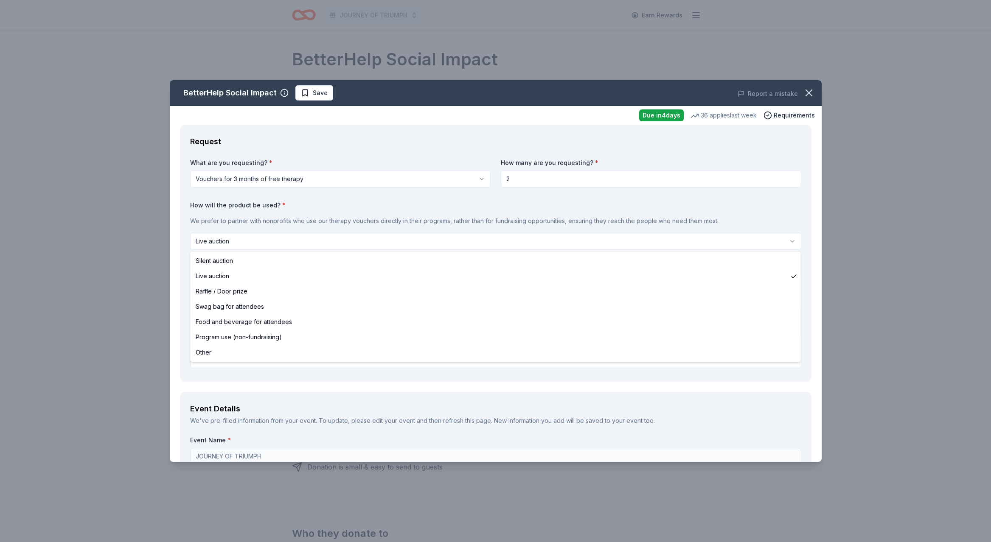
click at [251, 241] on html "JOURNEY OF TRIUMPH Earn Rewards Due [DATE] Share BetterHelp Social Impact New 3…" at bounding box center [495, 271] width 991 height 542
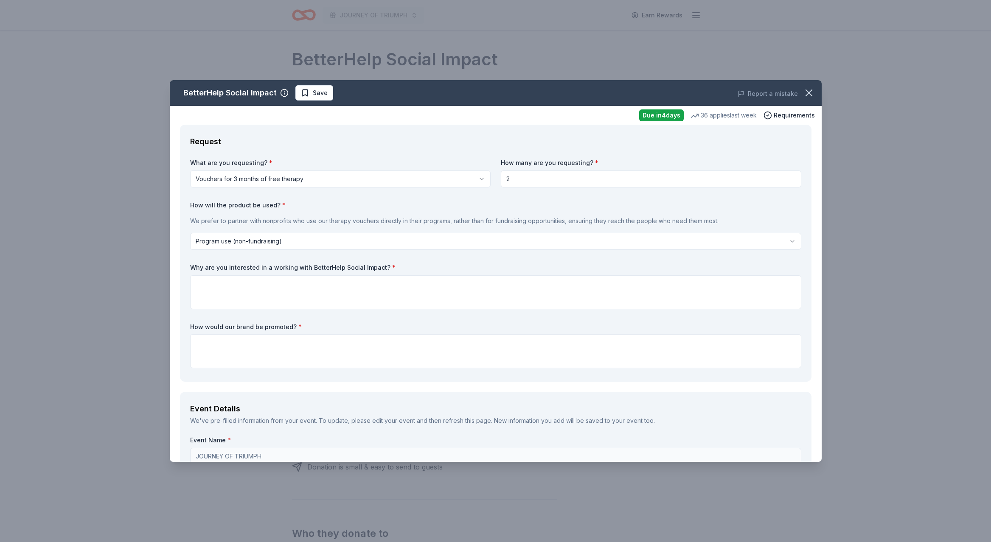
click at [300, 240] on html "JOURNEY OF TRIUMPH Earn Rewards Due [DATE] Share BetterHelp Social Impact New 3…" at bounding box center [495, 271] width 991 height 542
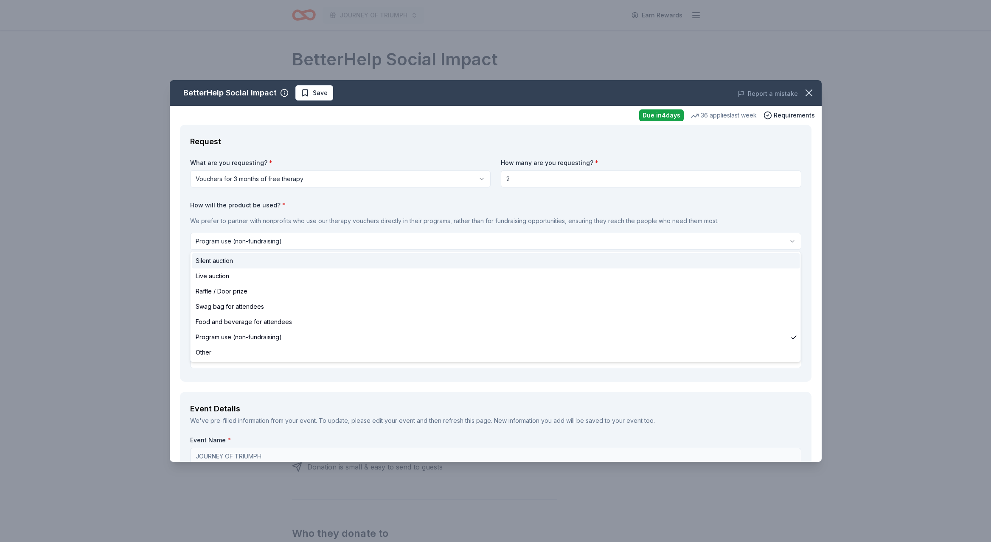
select select "silentAuction"
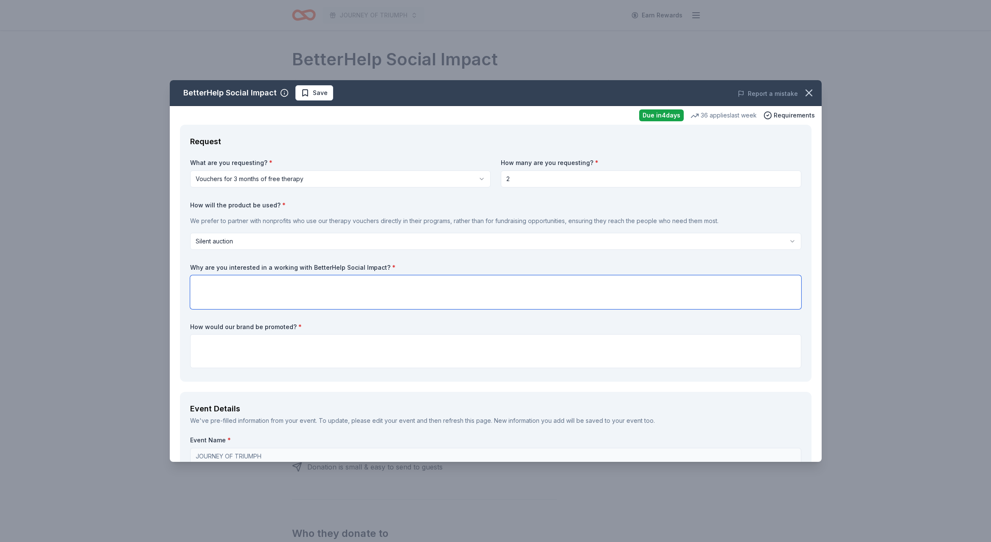
click at [218, 279] on textarea at bounding box center [495, 292] width 611 height 34
paste textarea "In [GEOGRAPHIC_DATA], one out of every 13 children is homeless. Many families a…"
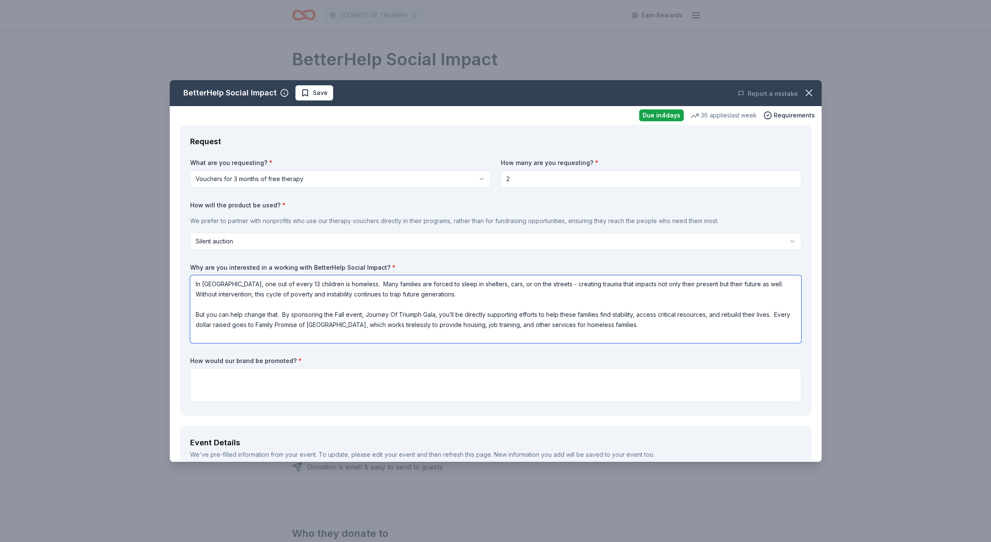
type textarea "In [GEOGRAPHIC_DATA], one out of every 13 children is homeless. Many families a…"
click at [205, 377] on textarea at bounding box center [495, 385] width 611 height 34
paste textarea "your business will be prominently featured in event marketing materials, includ…"
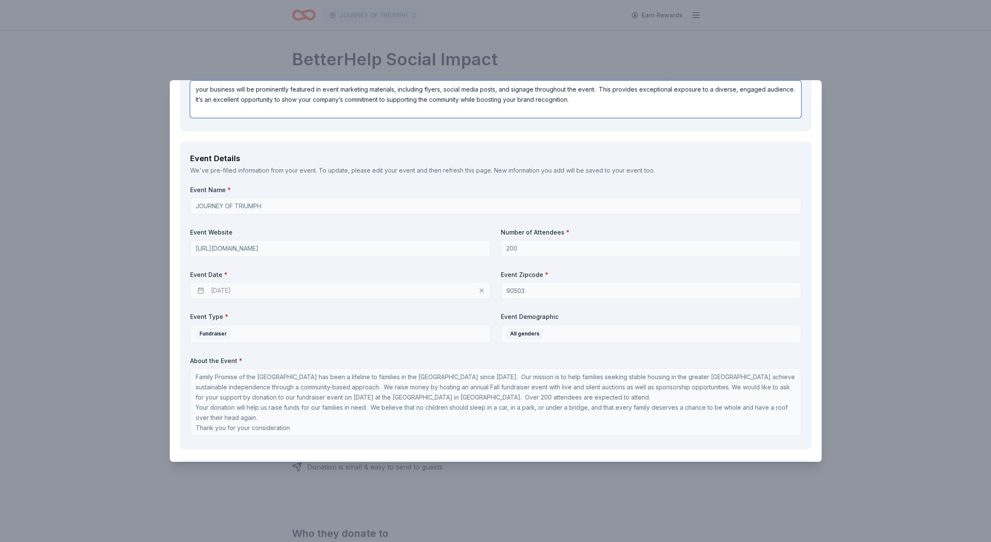
scroll to position [288, 0]
type textarea "your business will be prominently featured in event marketing materials, includ…"
click at [271, 287] on div "[DATE]" at bounding box center [340, 290] width 300 height 17
click at [201, 287] on div "[DATE]" at bounding box center [340, 290] width 300 height 17
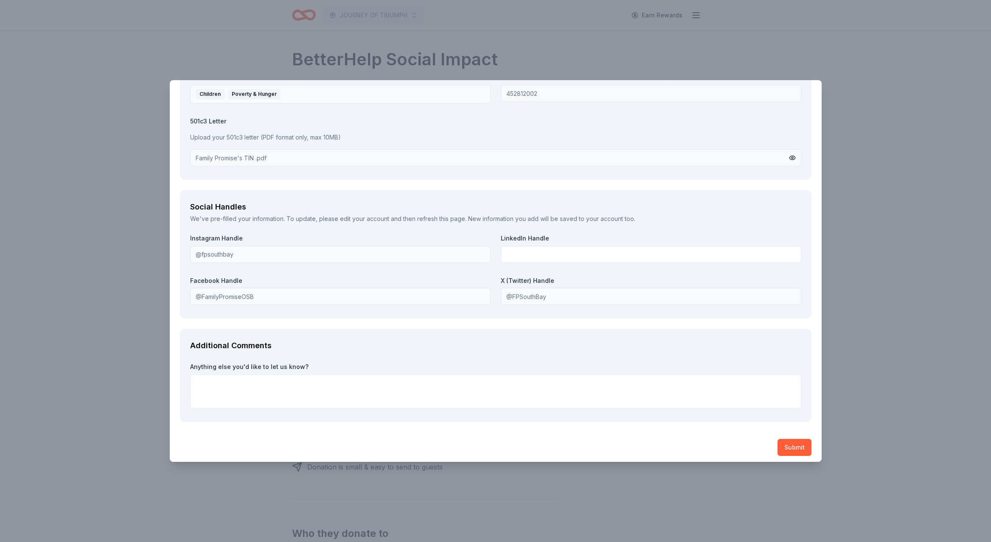
scroll to position [1094, 0]
click at [207, 383] on textarea at bounding box center [495, 392] width 611 height 34
paste textarea "L ip dolorsit ame co adipis el Seddoe Tempori ut Lab Etdolor, m 786(a)6 eni adm…"
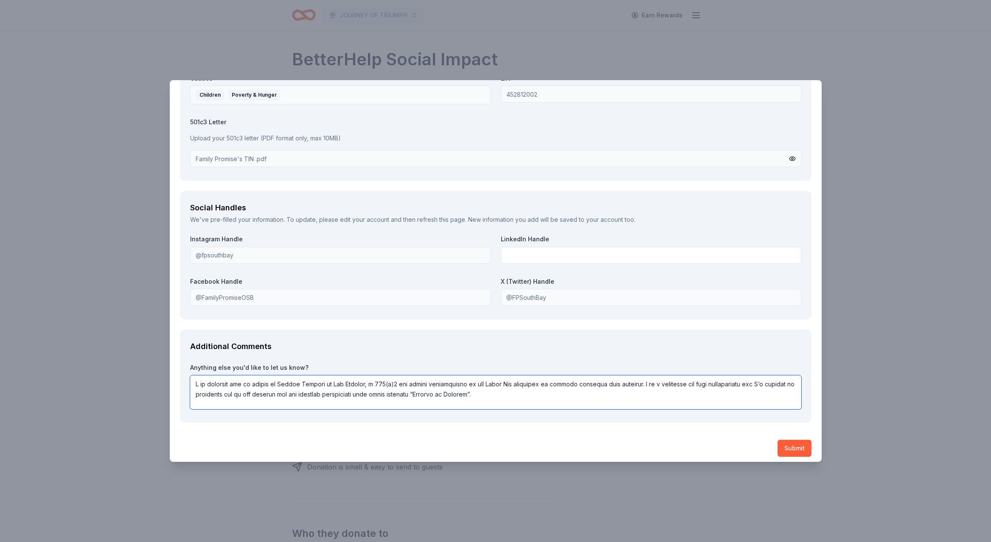
scroll to position [1264, 0]
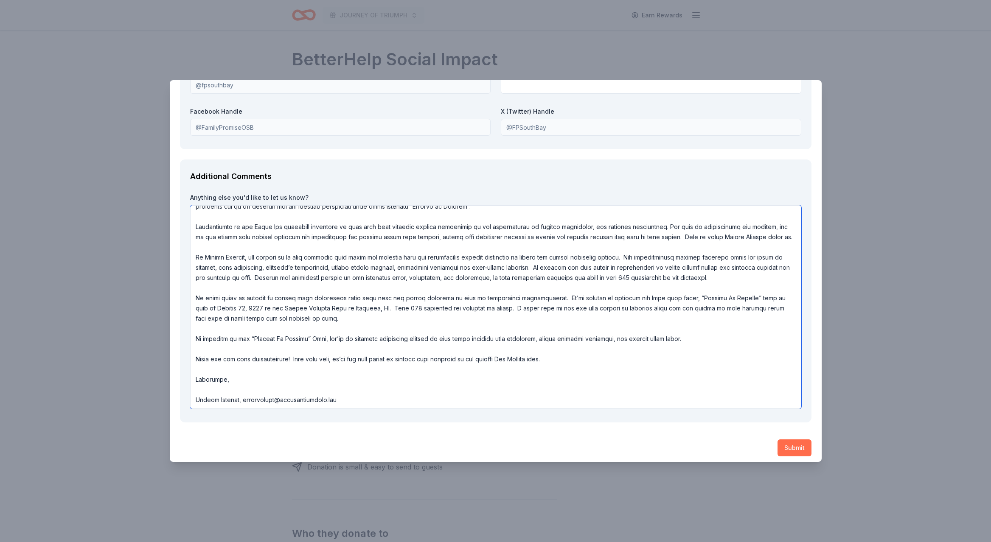
type textarea "L ip dolorsit ame co adipis el Seddoe Tempori ut Lab Etdolor, m 786(a)6 eni adm…"
click at [790, 442] on button "Submit" at bounding box center [794, 448] width 34 height 17
